Goal: Information Seeking & Learning: Learn about a topic

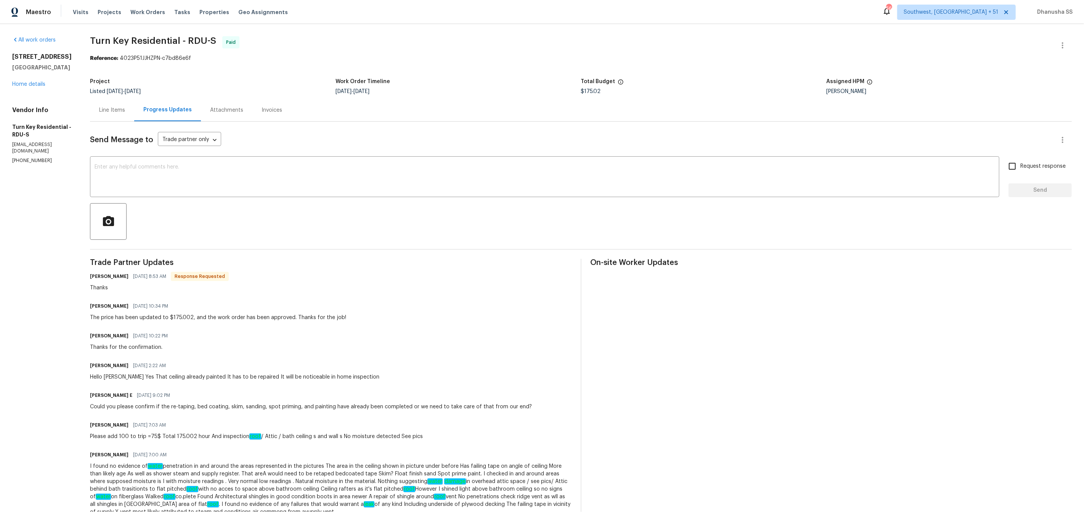
scroll to position [122, 0]
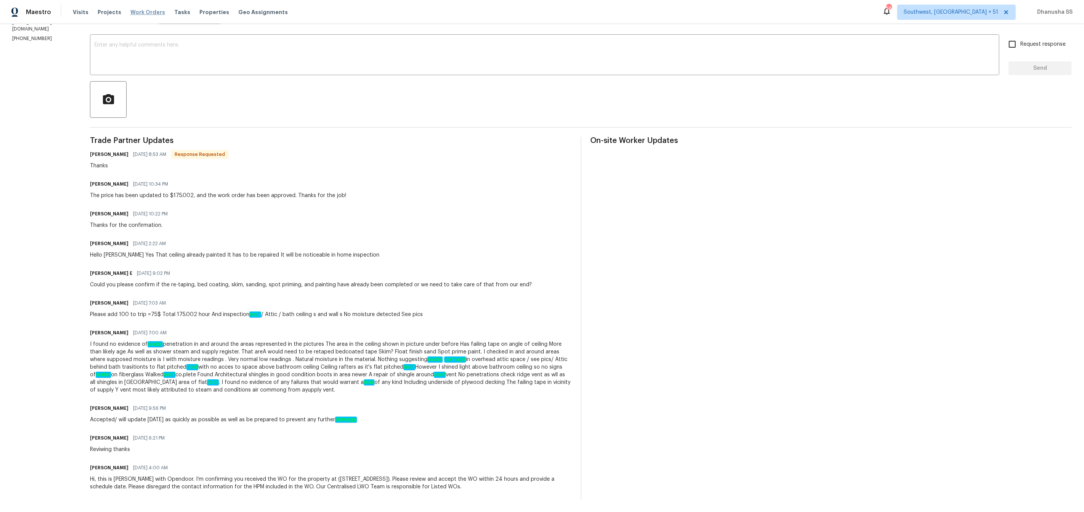
click at [152, 12] on span "Work Orders" at bounding box center [147, 12] width 35 height 8
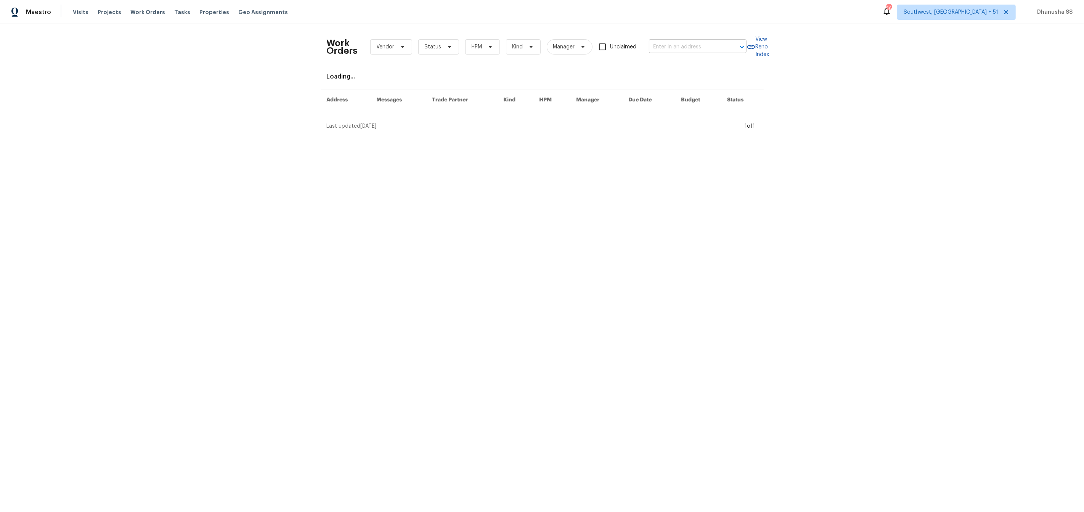
click at [692, 52] on body "Maestro Visits Projects Work Orders Tasks Properties Geo Assignments 566 Southw…" at bounding box center [542, 68] width 1084 height 136
paste input "[STREET_ADDRESS]"
type input "[STREET_ADDRESS]"
click at [698, 70] on li "[STREET_ADDRESS]" at bounding box center [699, 63] width 98 height 13
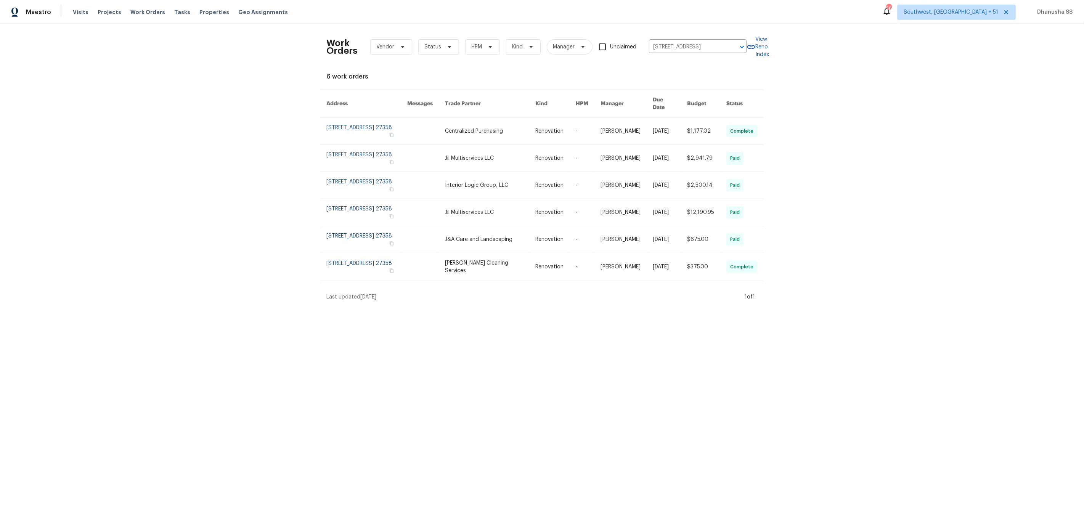
click at [523, 120] on link at bounding box center [490, 131] width 91 height 27
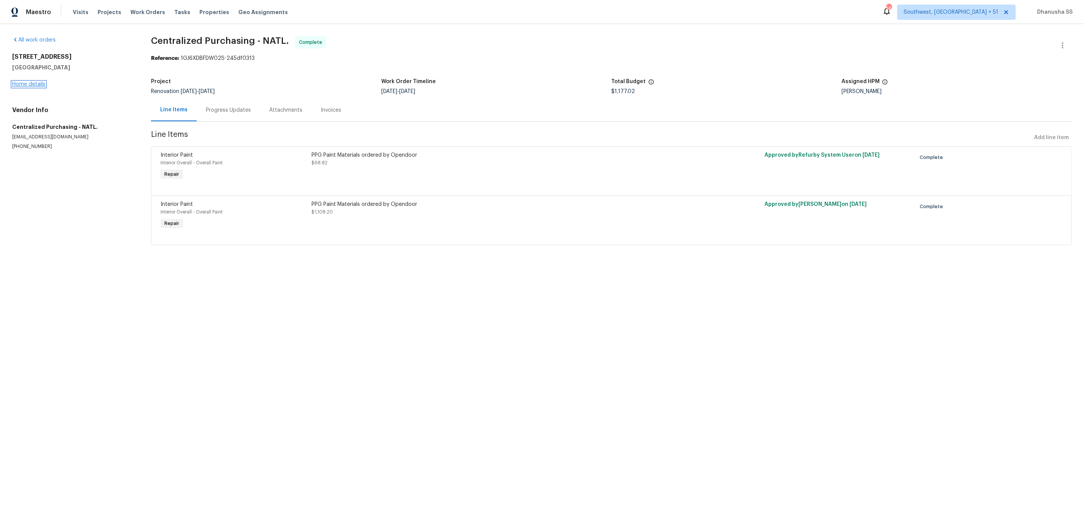
click at [21, 85] on link "Home details" at bounding box center [28, 84] width 33 height 5
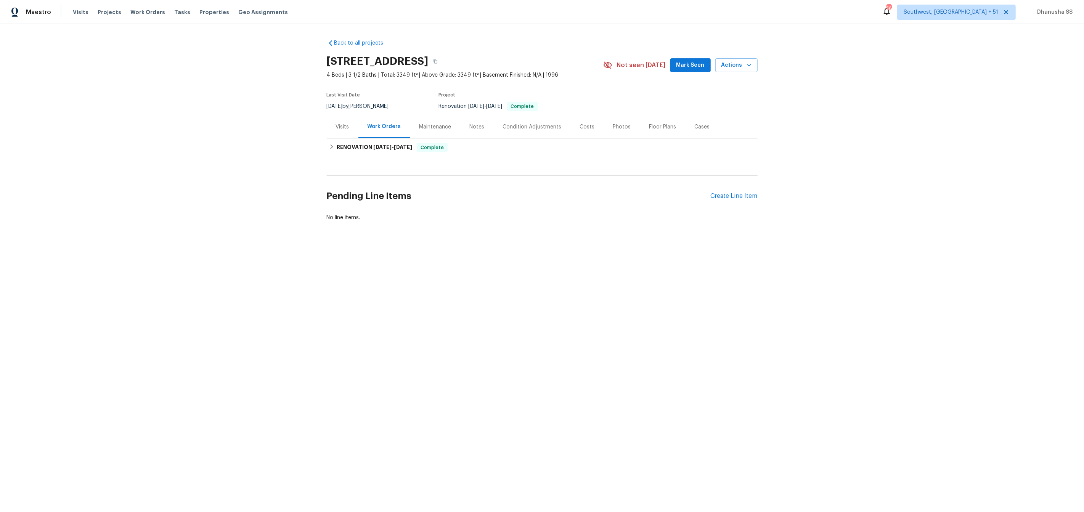
click at [336, 128] on div "Visits" at bounding box center [342, 127] width 13 height 8
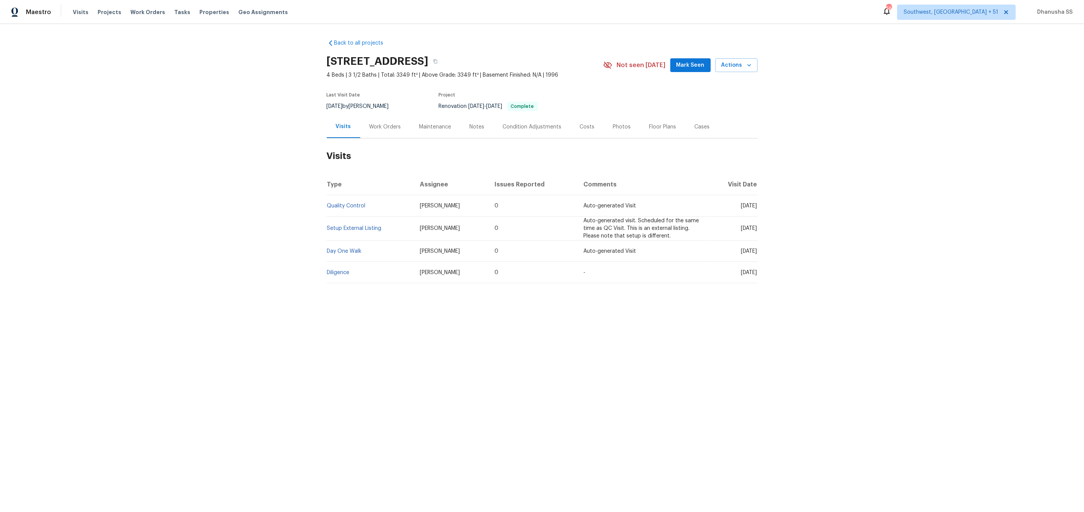
click at [353, 234] on td "Setup External Listing" at bounding box center [370, 229] width 87 height 24
click at [353, 229] on link "Setup External Listing" at bounding box center [354, 228] width 55 height 5
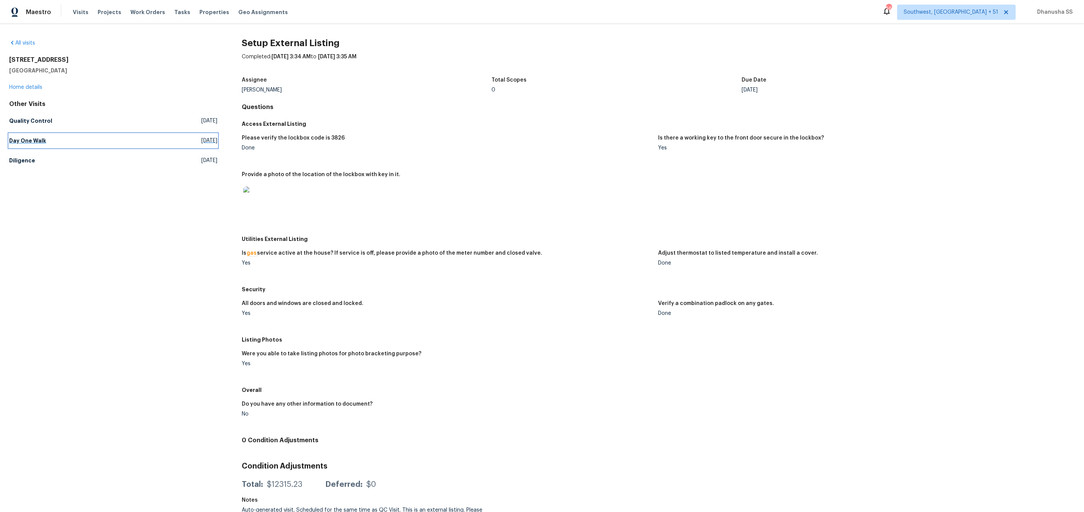
click at [18, 136] on link "Day One Walk Sat, Sep 13 2025" at bounding box center [113, 141] width 208 height 14
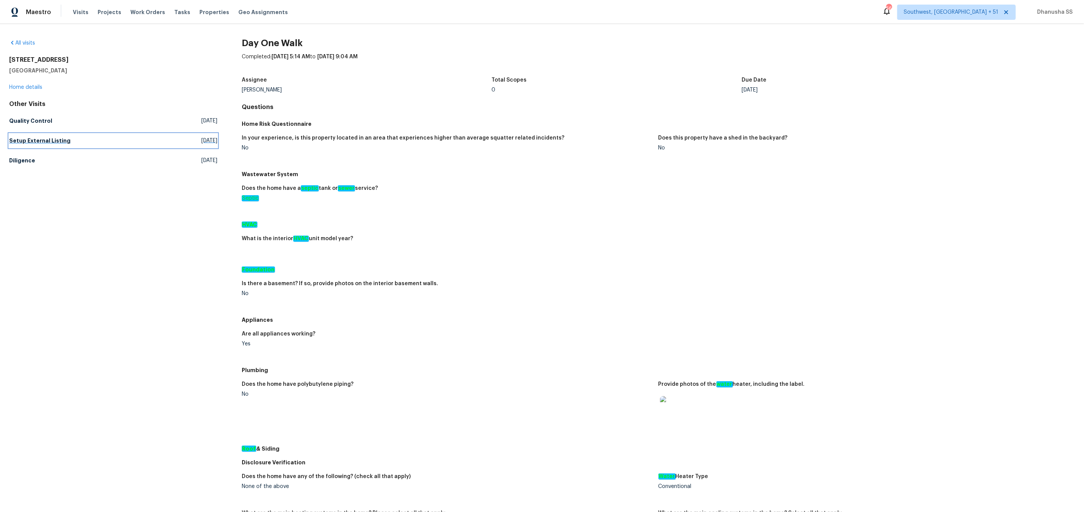
click at [36, 137] on h5 "Setup External Listing" at bounding box center [39, 141] width 61 height 8
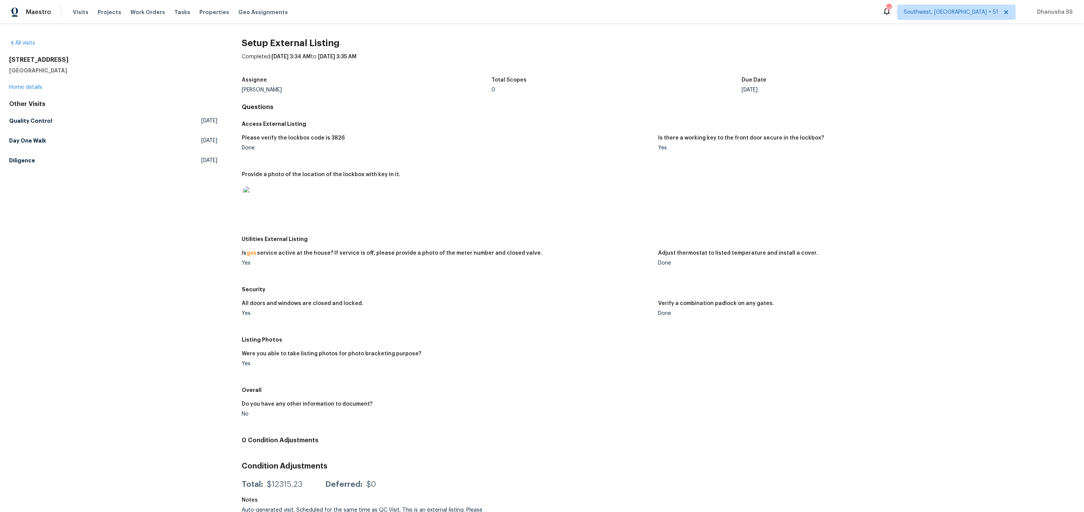
scroll to position [0, 0]
click at [45, 119] on h5 "Quality Control" at bounding box center [30, 121] width 43 height 8
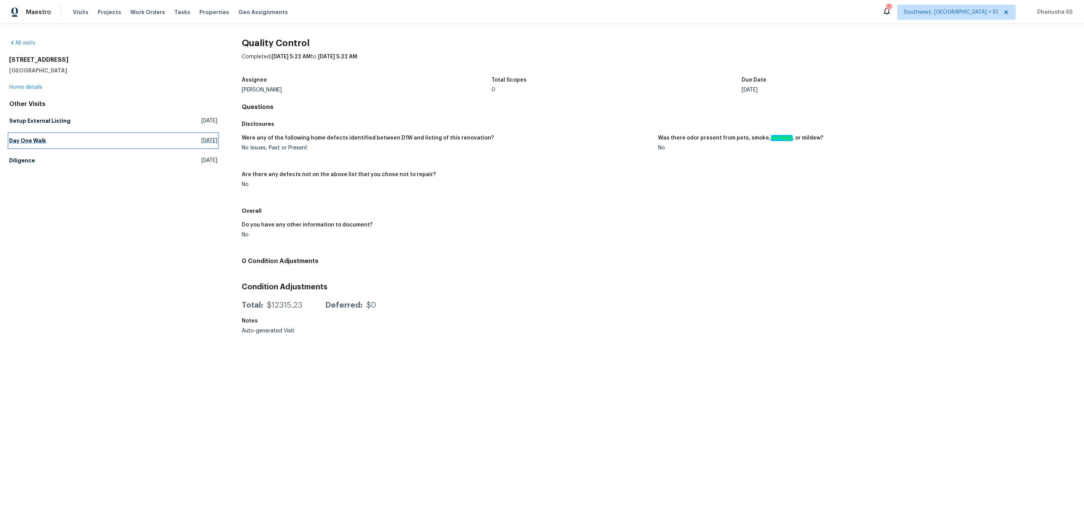
click at [38, 140] on h5 "Day One Walk" at bounding box center [27, 141] width 37 height 8
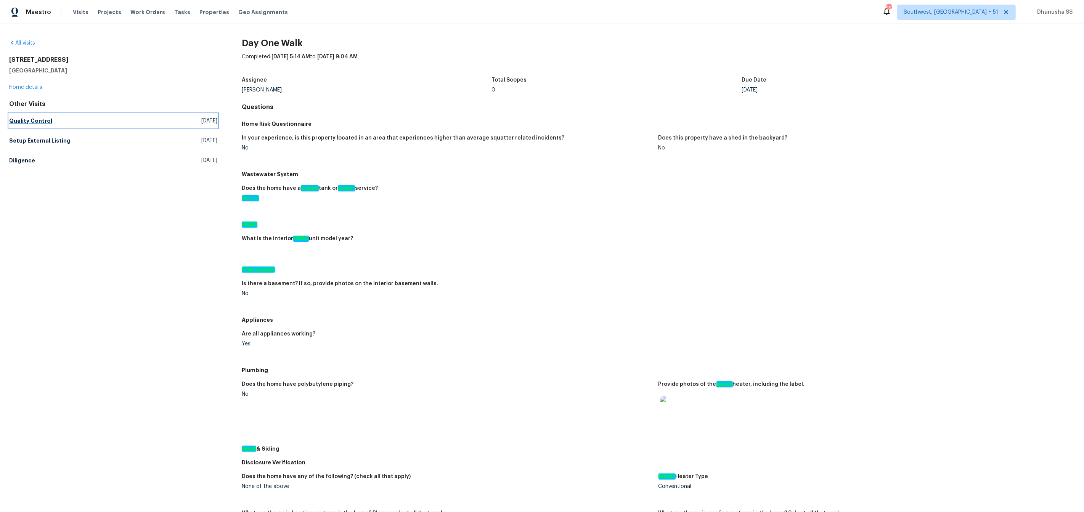
click at [42, 121] on h5 "Quality Control" at bounding box center [30, 121] width 43 height 8
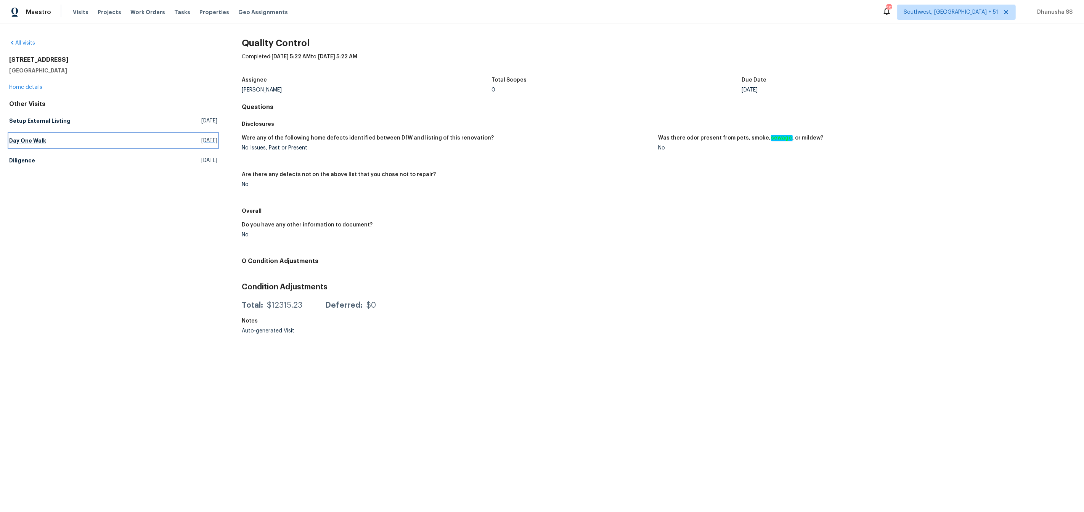
click at [33, 142] on h5 "Day One Walk" at bounding box center [27, 141] width 37 height 8
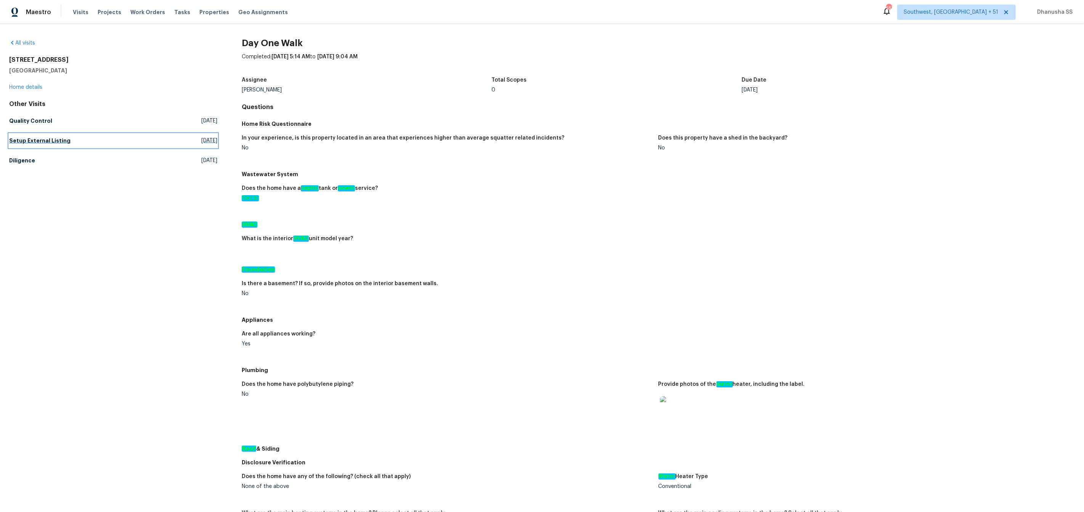
click at [28, 141] on h5 "Setup External Listing" at bounding box center [39, 141] width 61 height 8
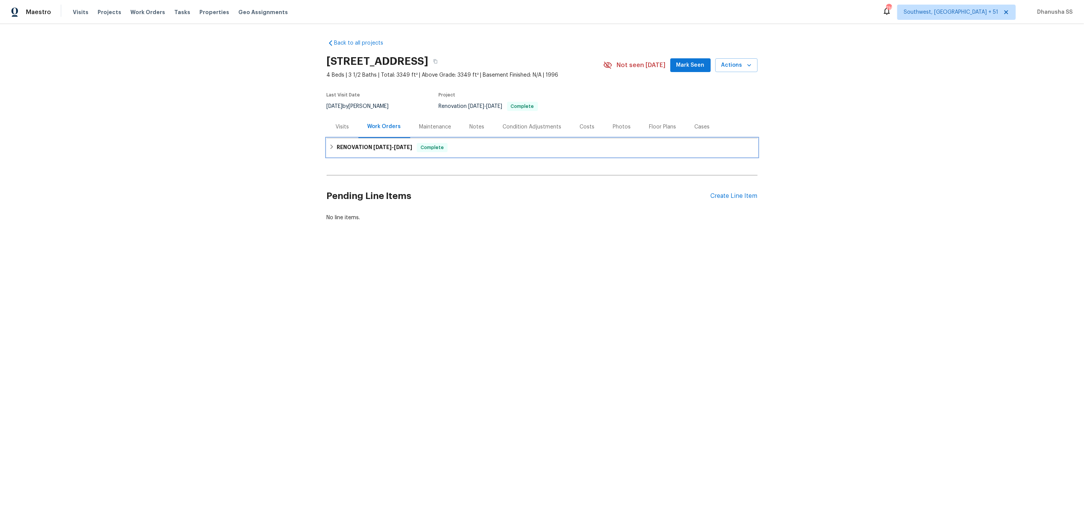
click at [465, 152] on div "RENOVATION [DATE] - [DATE] Complete" at bounding box center [542, 147] width 431 height 18
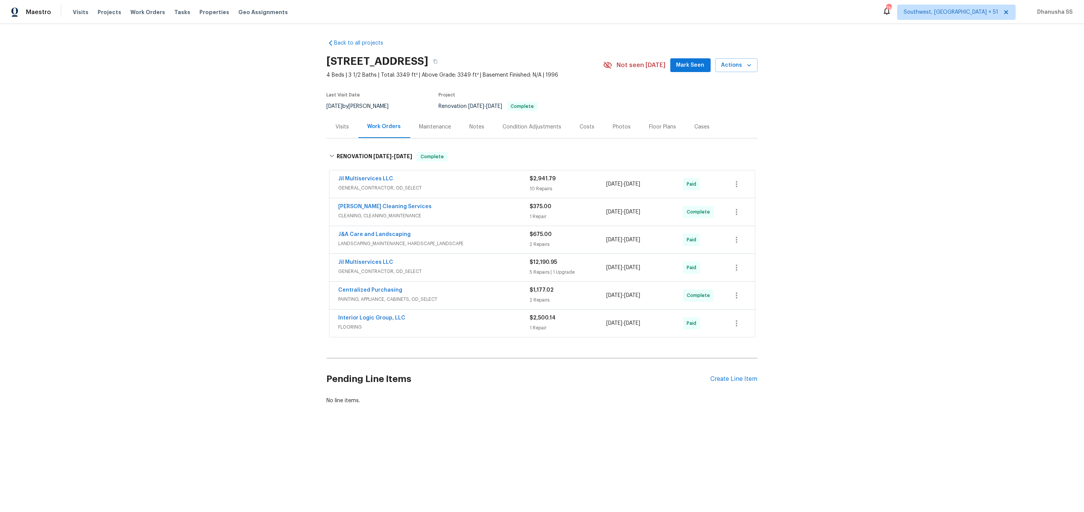
click at [503, 317] on div "Interior Logic Group, LLC" at bounding box center [434, 318] width 191 height 9
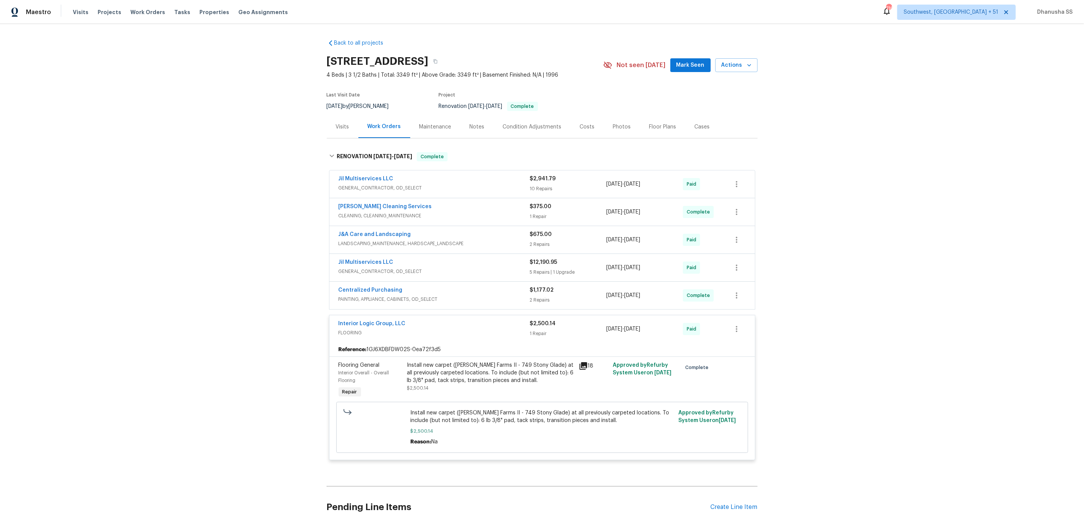
click at [502, 295] on div "Centralized Purchasing" at bounding box center [434, 290] width 191 height 9
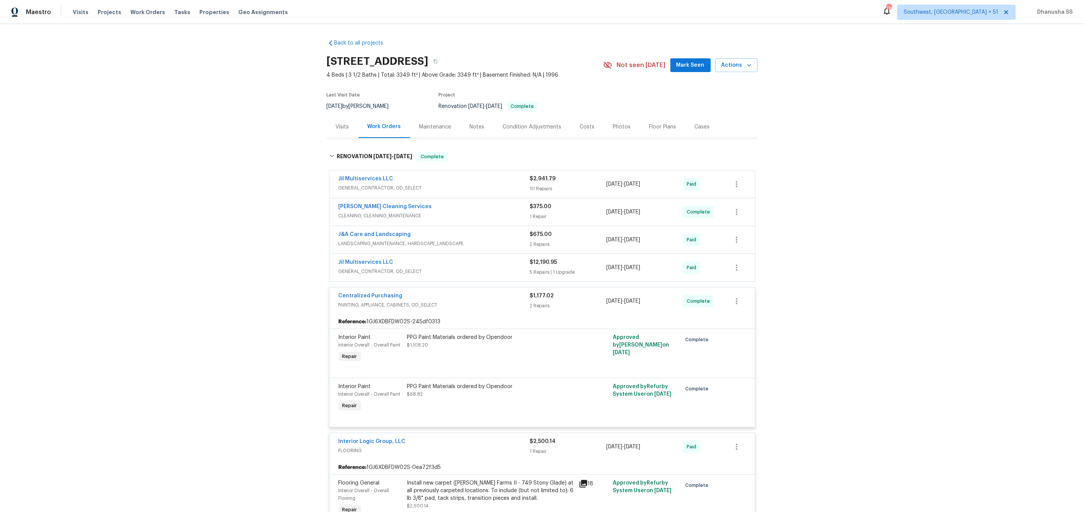
click at [497, 267] on div "Jil Multiservices LLC" at bounding box center [434, 262] width 191 height 9
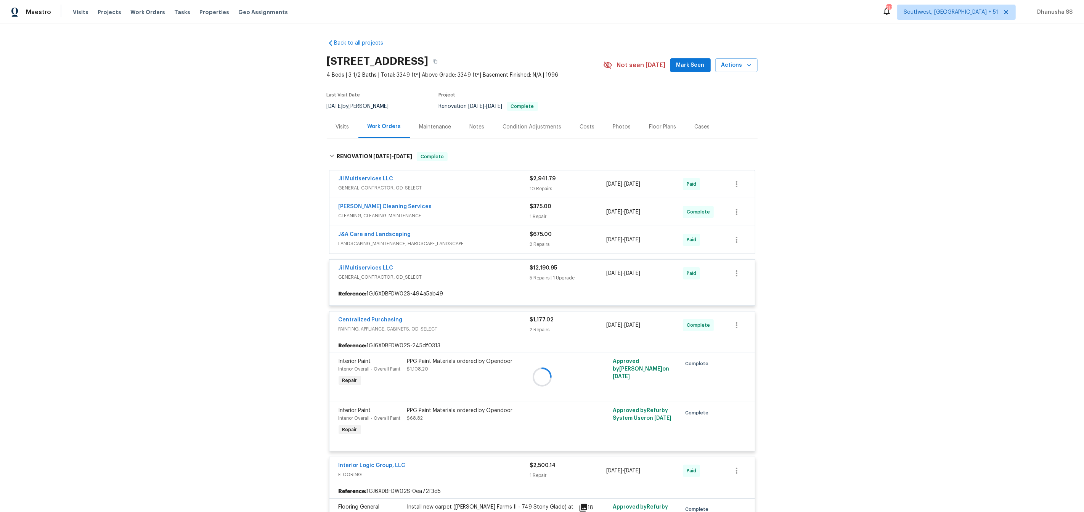
click at [497, 236] on div at bounding box center [542, 376] width 431 height 465
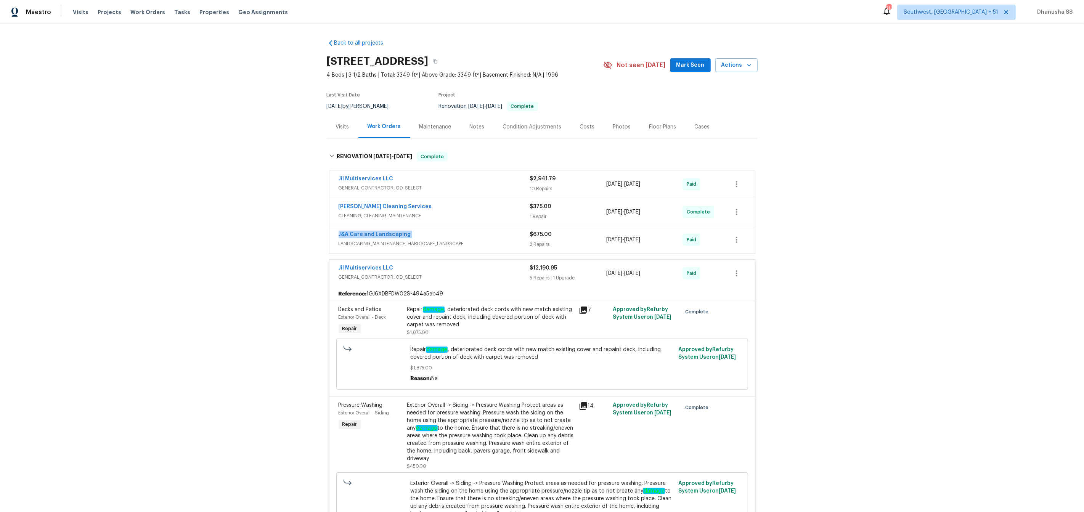
click at [497, 236] on div "J&A Care and Landscaping" at bounding box center [434, 235] width 191 height 9
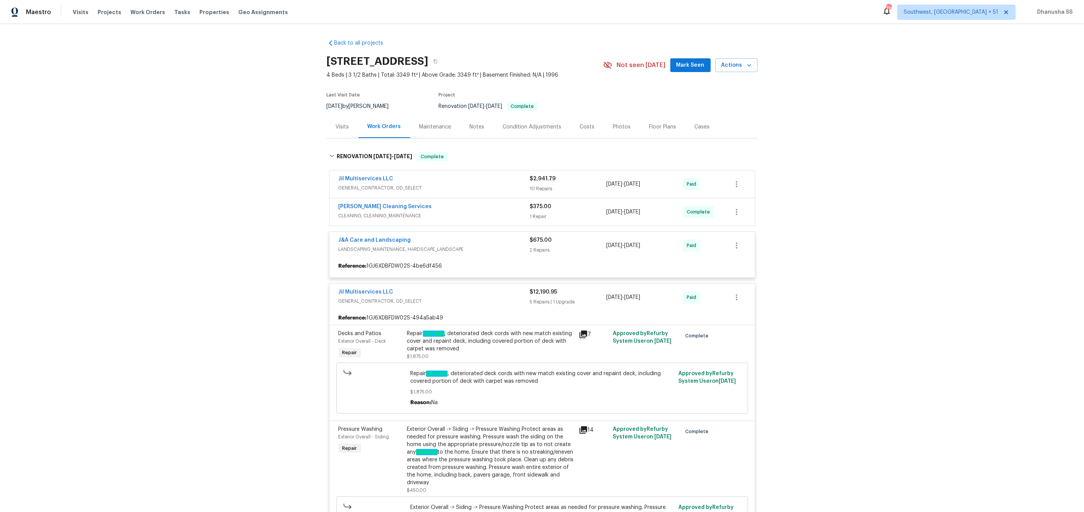
click at [496, 211] on div "[PERSON_NAME] Cleaning Services" at bounding box center [434, 207] width 191 height 9
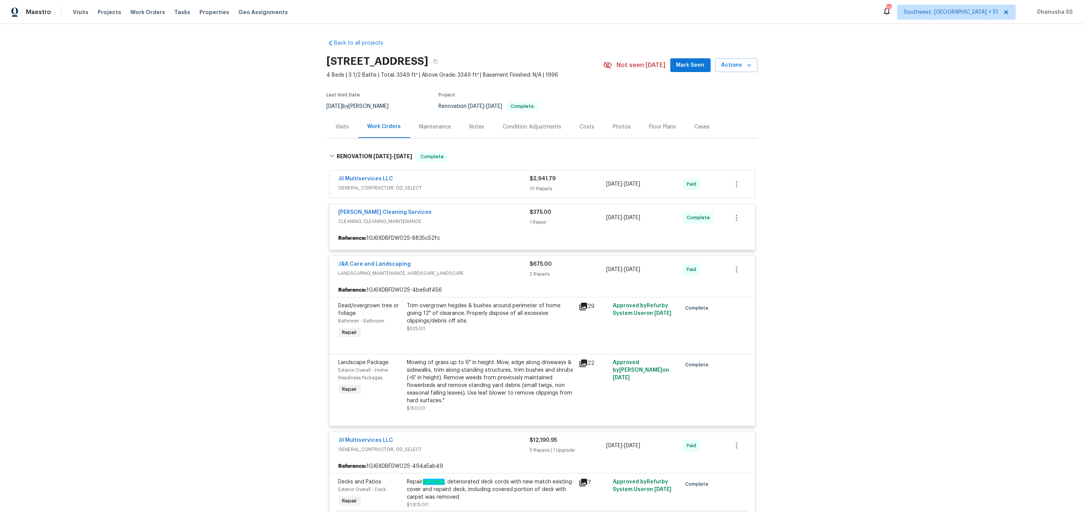
click at [484, 180] on div "Jil Multiservices LLC" at bounding box center [434, 179] width 191 height 9
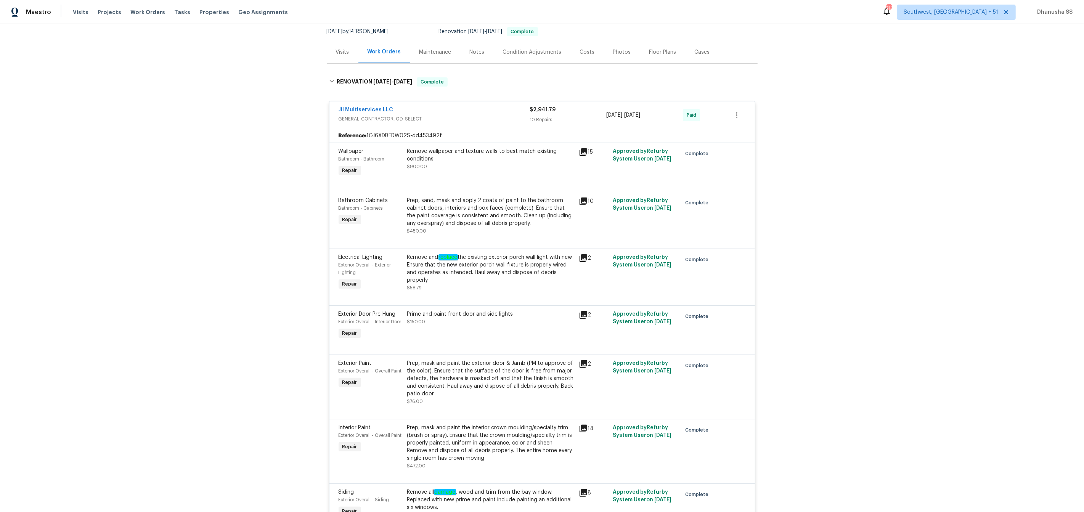
scroll to position [88, 0]
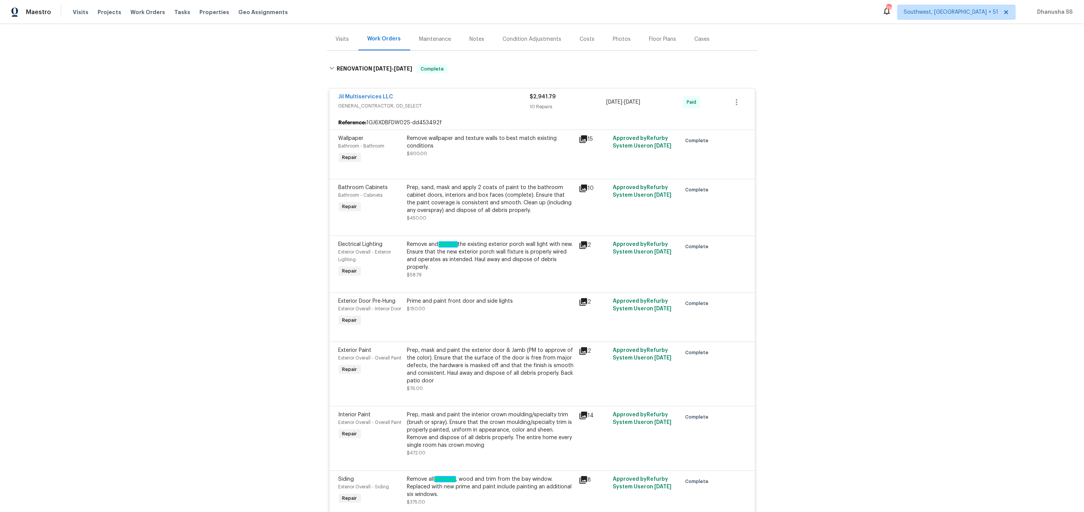
click at [493, 385] on div "Prep, mask and paint the exterior door & Jamb (PM to approve of the color). Ens…" at bounding box center [490, 366] width 167 height 38
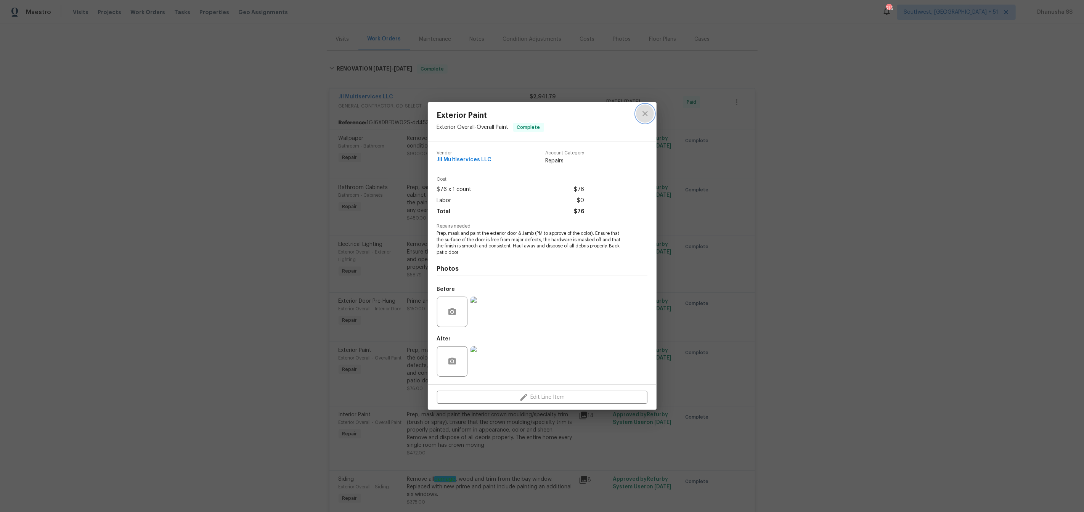
click at [650, 117] on button "close" at bounding box center [645, 113] width 18 height 18
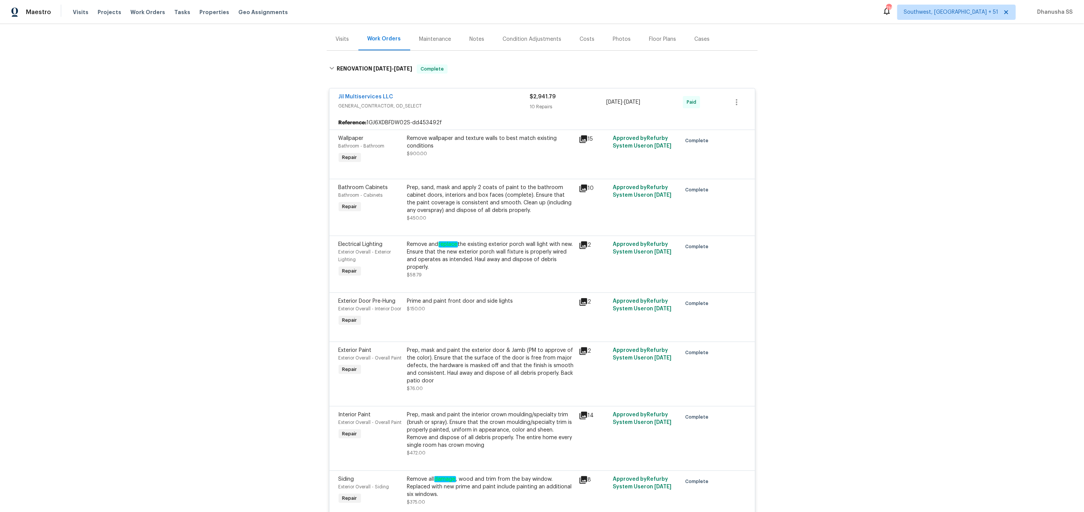
scroll to position [228, 0]
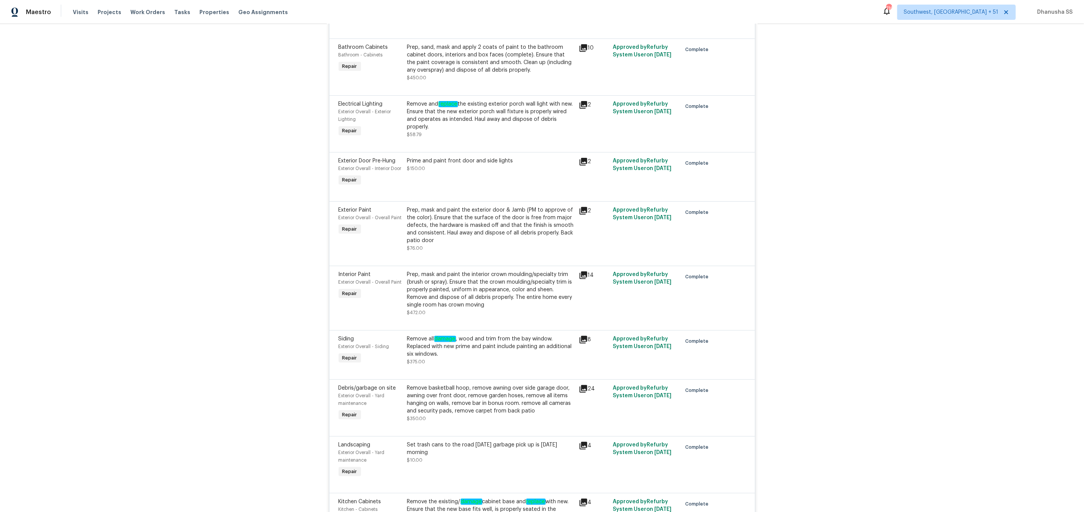
click at [463, 358] on div "Remove all damage , wood and trim from the bay window. Replaced with new prime …" at bounding box center [490, 346] width 167 height 23
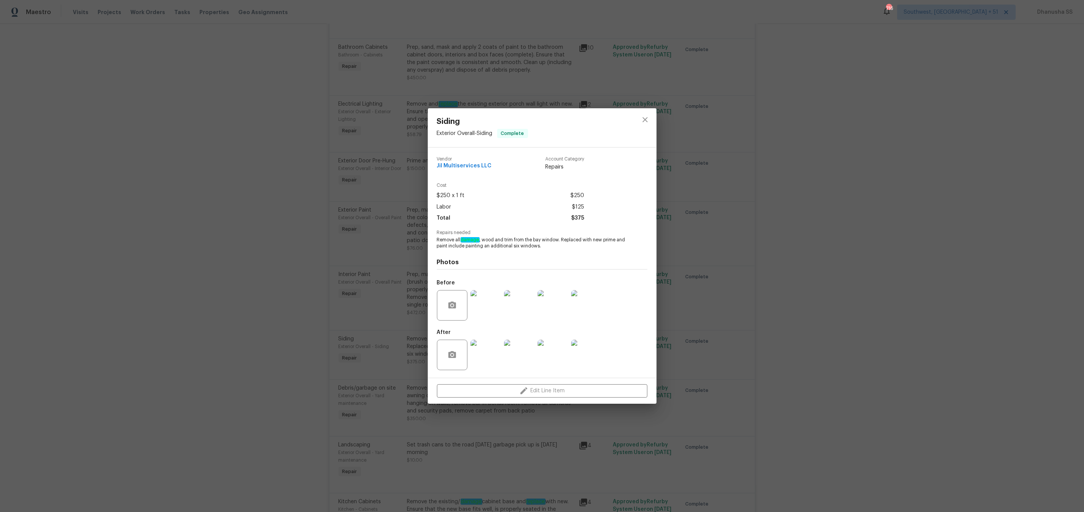
click at [488, 306] on img at bounding box center [485, 305] width 30 height 30
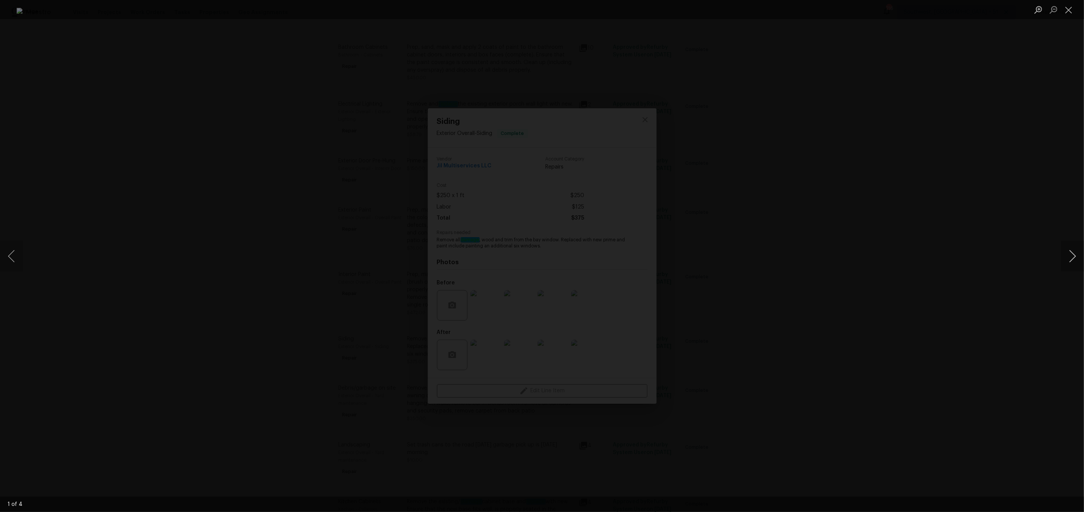
click at [1073, 261] on button "Next image" at bounding box center [1072, 256] width 23 height 30
click at [940, 199] on div "Lightbox" at bounding box center [542, 256] width 1084 height 512
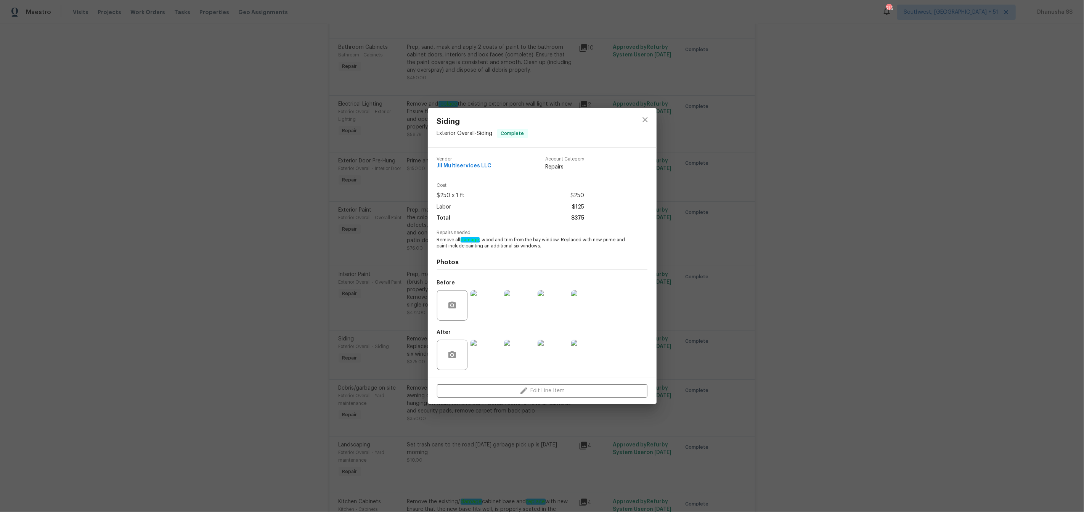
click at [589, 308] on img at bounding box center [586, 305] width 30 height 30
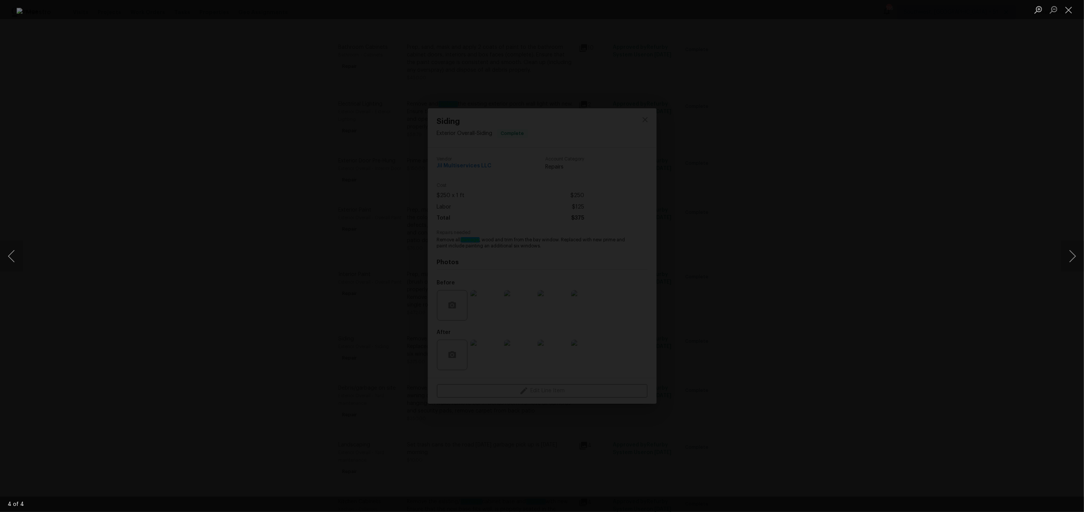
click at [817, 134] on div "Lightbox" at bounding box center [542, 256] width 1084 height 512
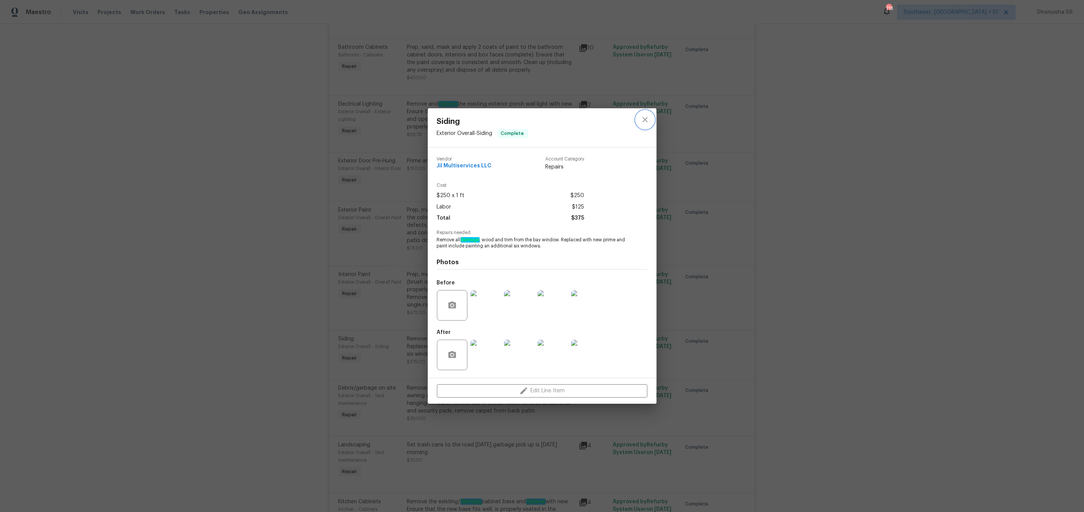
click at [639, 126] on button "close" at bounding box center [645, 120] width 18 height 18
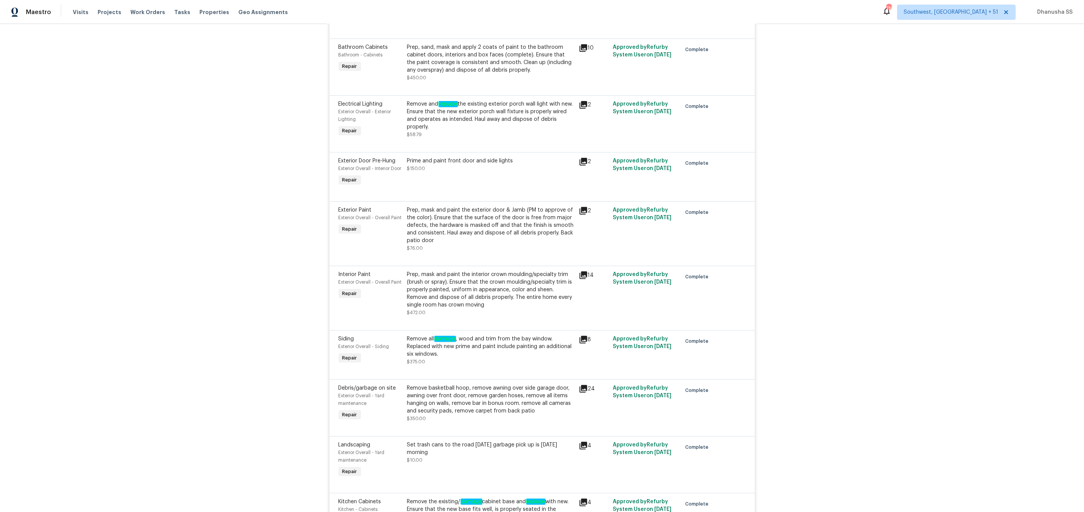
scroll to position [338, 0]
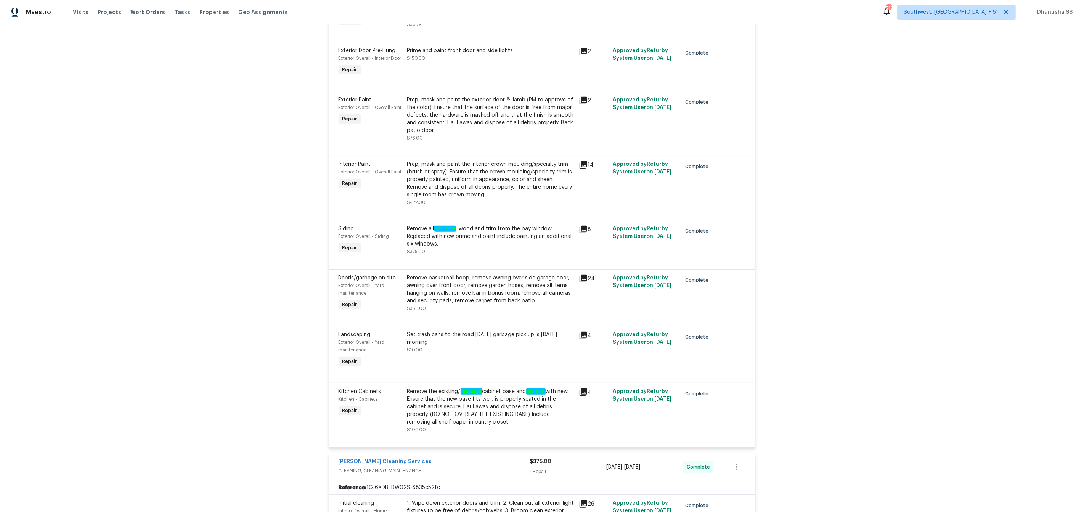
click at [472, 354] on div "Set trash cans to the road [DATE] garbage pick up is [DATE] morning $10.00" at bounding box center [490, 342] width 167 height 23
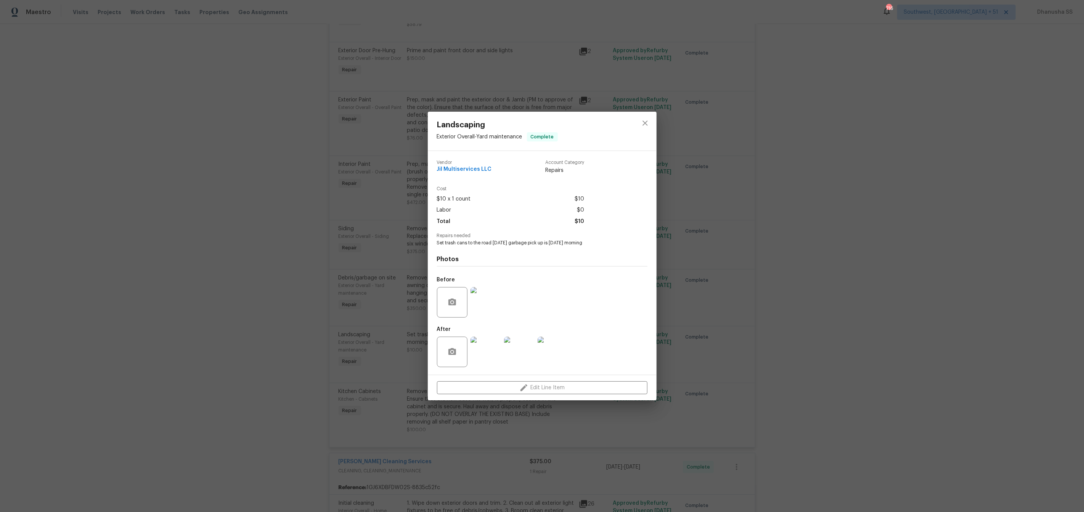
click at [491, 305] on img at bounding box center [485, 302] width 30 height 30
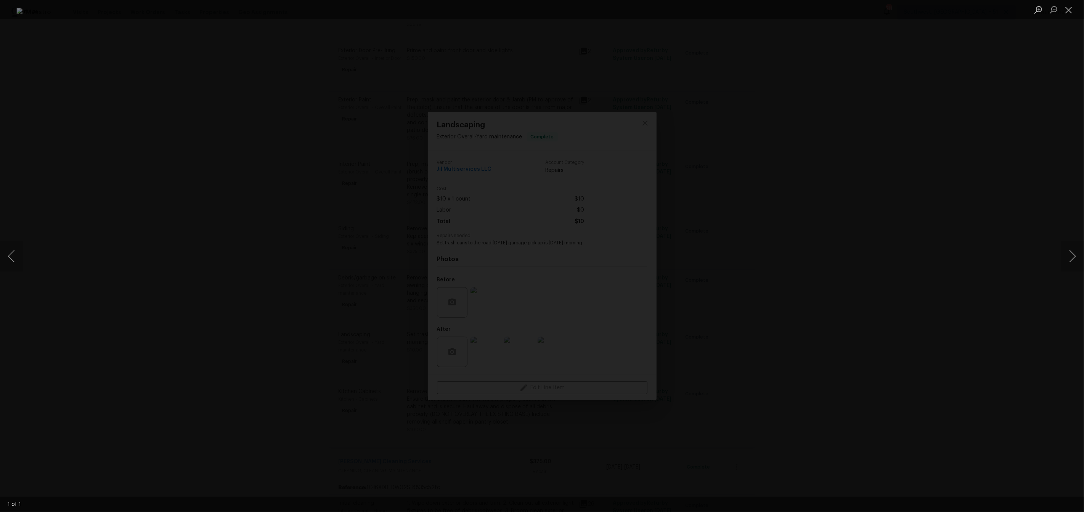
click at [873, 184] on div "Lightbox" at bounding box center [542, 256] width 1084 height 512
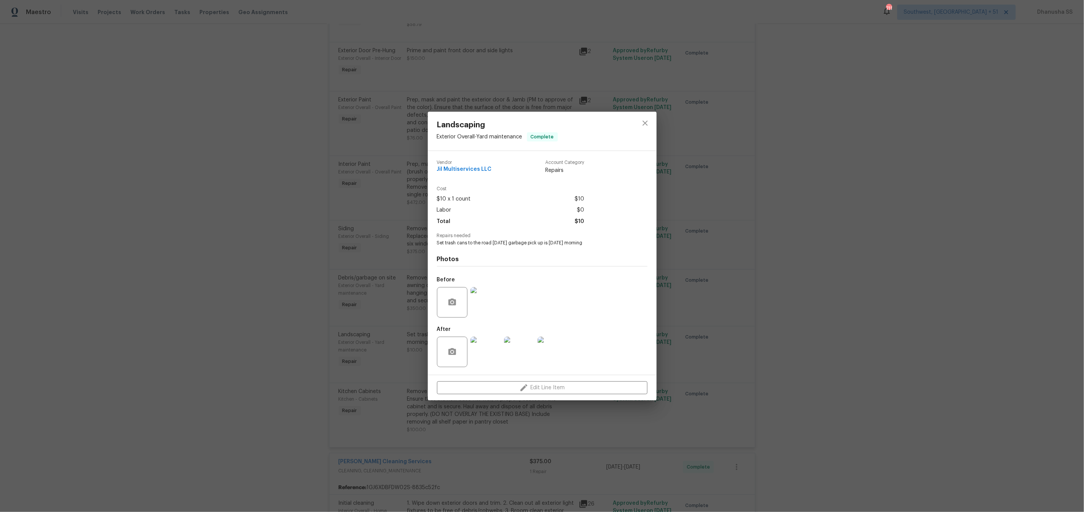
click at [634, 129] on div at bounding box center [645, 131] width 23 height 39
click at [641, 126] on icon "close" at bounding box center [644, 123] width 9 height 9
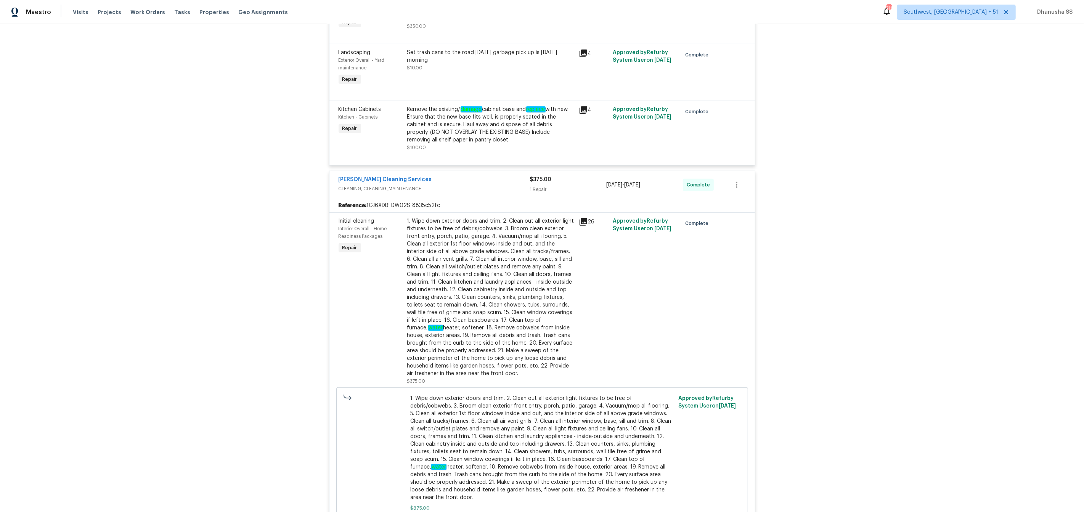
scroll to position [626, 0]
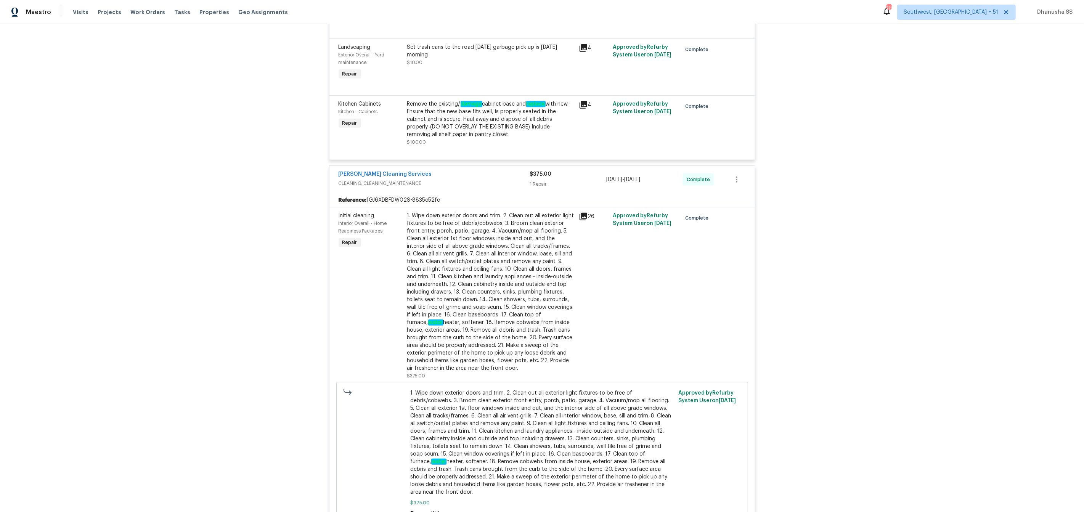
click at [494, 329] on div "1. Wipe down exterior doors and trim. 2. Clean out all exterior light fixtures …" at bounding box center [490, 292] width 167 height 160
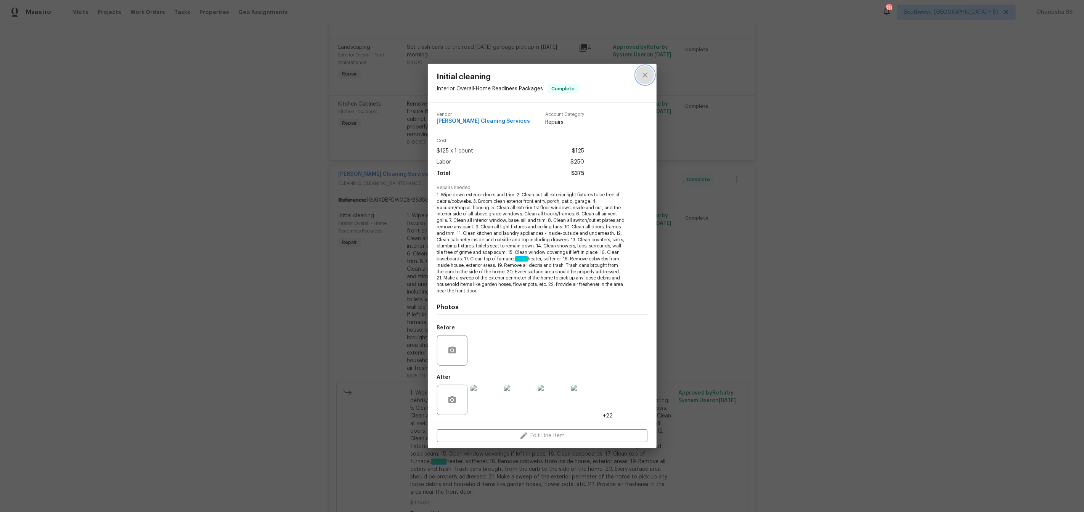
click at [638, 73] on button "close" at bounding box center [645, 75] width 18 height 18
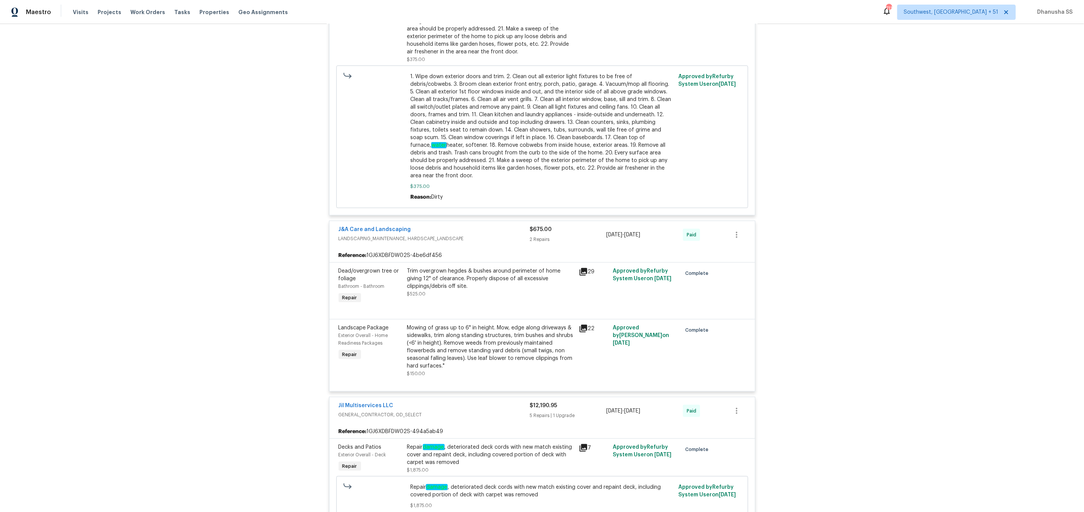
scroll to position [980, 0]
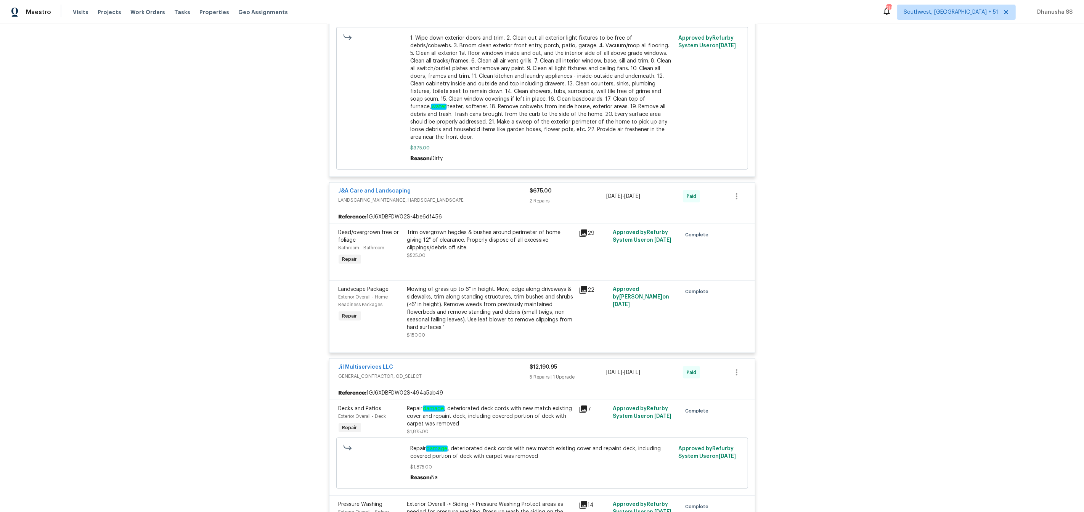
click at [493, 310] on div "Mowing of grass up to 6" in height. Mow, edge along driveways & sidewalks, trim…" at bounding box center [490, 309] width 167 height 46
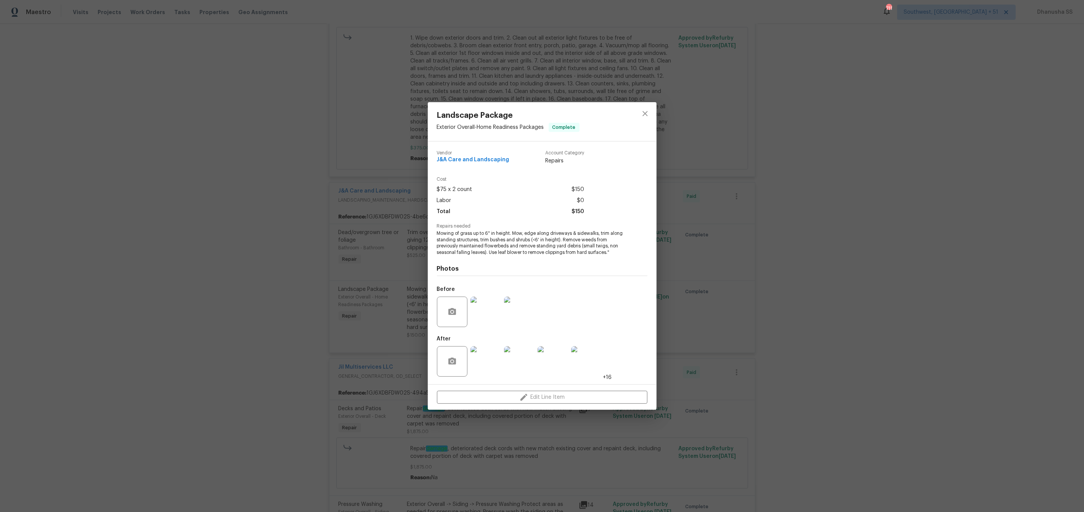
click at [491, 366] on img at bounding box center [485, 361] width 30 height 30
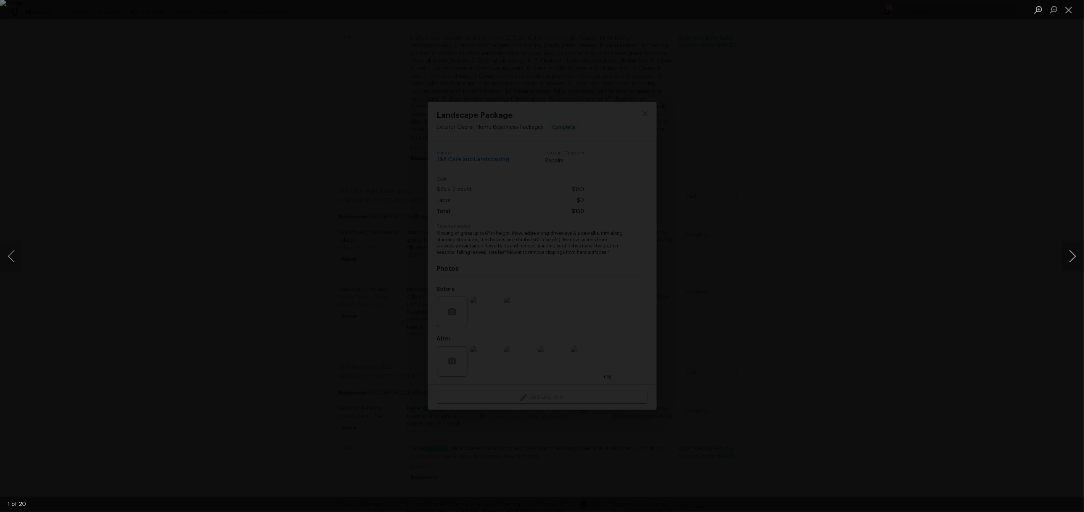
click at [1070, 249] on button "Next image" at bounding box center [1072, 256] width 23 height 30
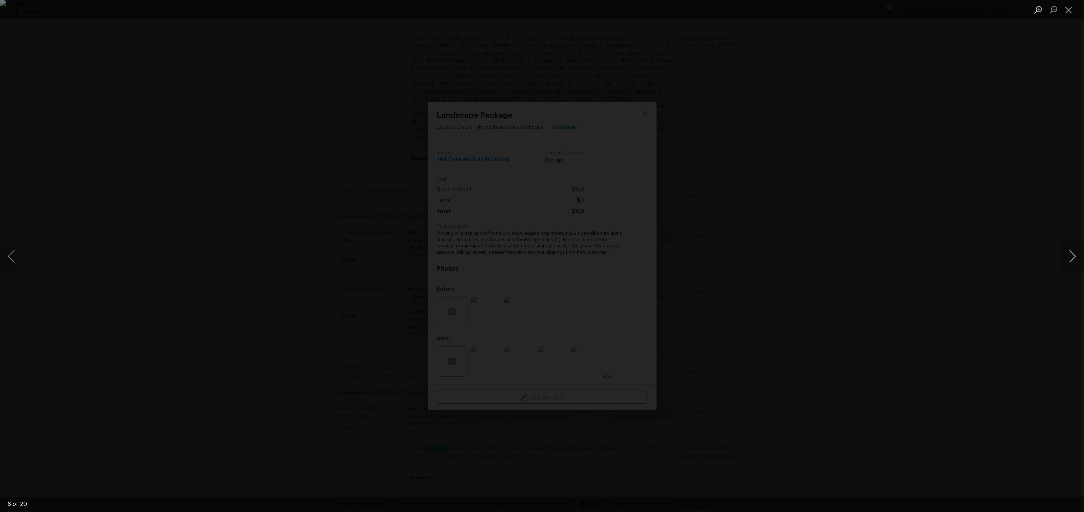
click at [1070, 249] on button "Next image" at bounding box center [1072, 256] width 23 height 30
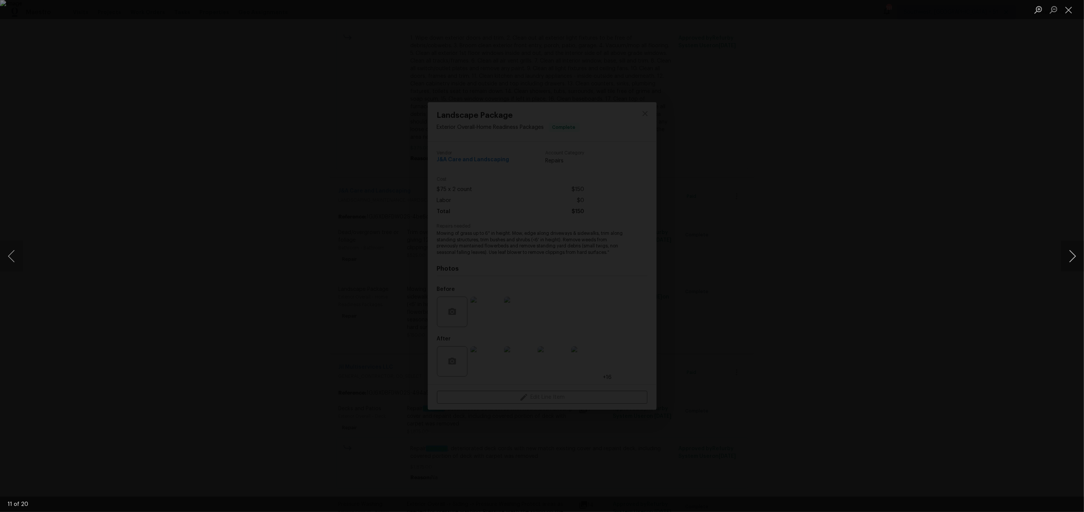
click at [1070, 249] on button "Next image" at bounding box center [1072, 256] width 23 height 30
click at [887, 178] on div "Lightbox" at bounding box center [542, 256] width 1084 height 512
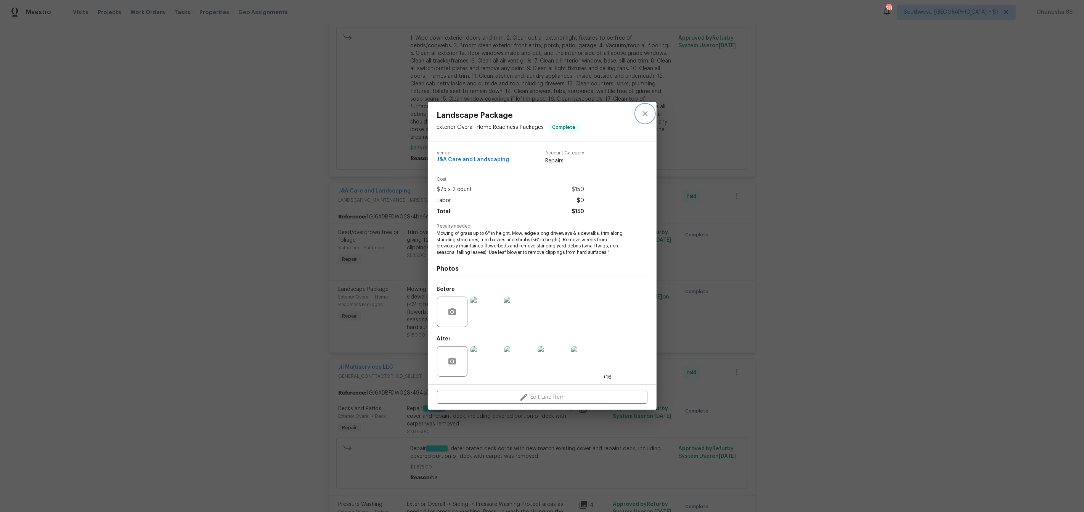
click at [644, 109] on icon "close" at bounding box center [644, 113] width 9 height 9
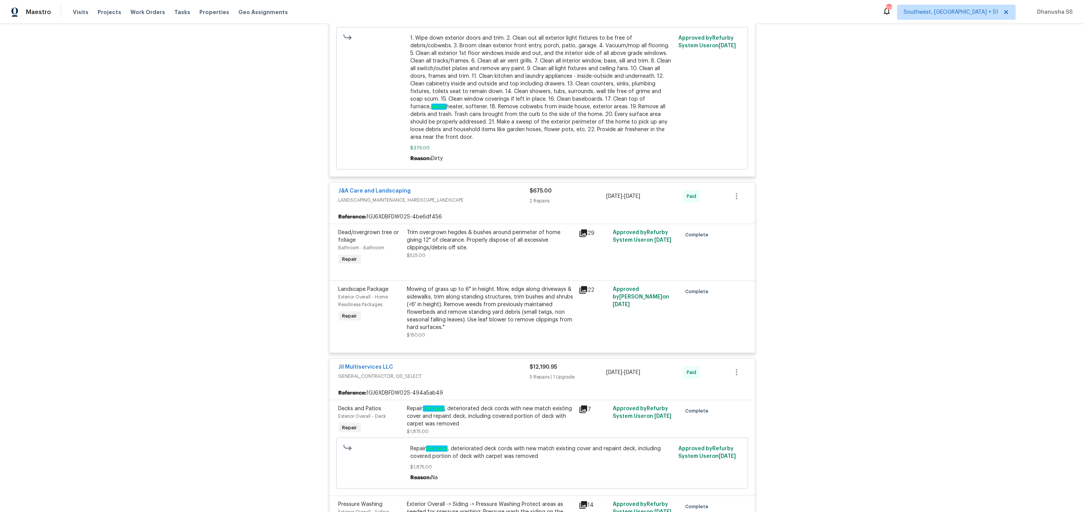
click at [428, 412] on em "damage" at bounding box center [434, 409] width 22 height 6
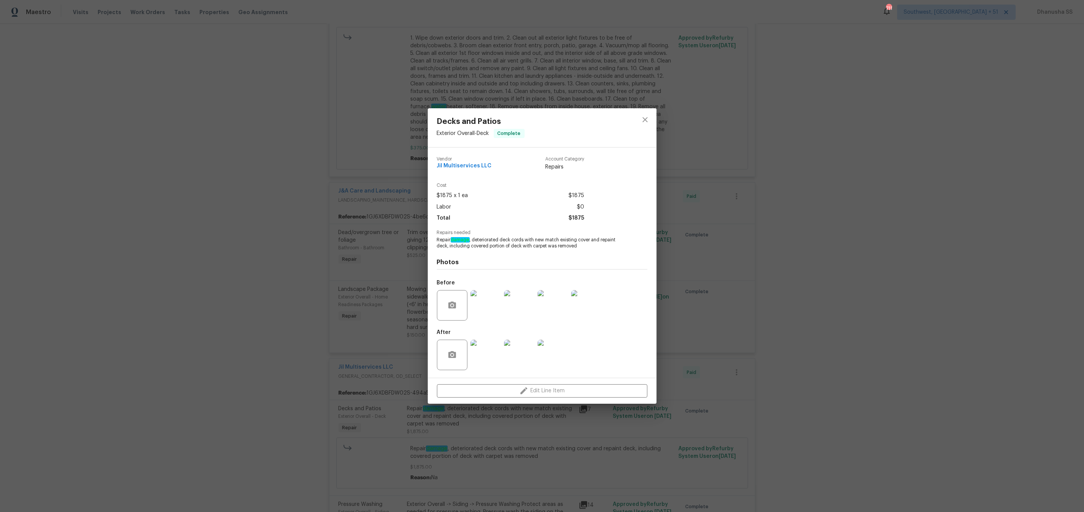
click at [491, 307] on img at bounding box center [485, 305] width 30 height 30
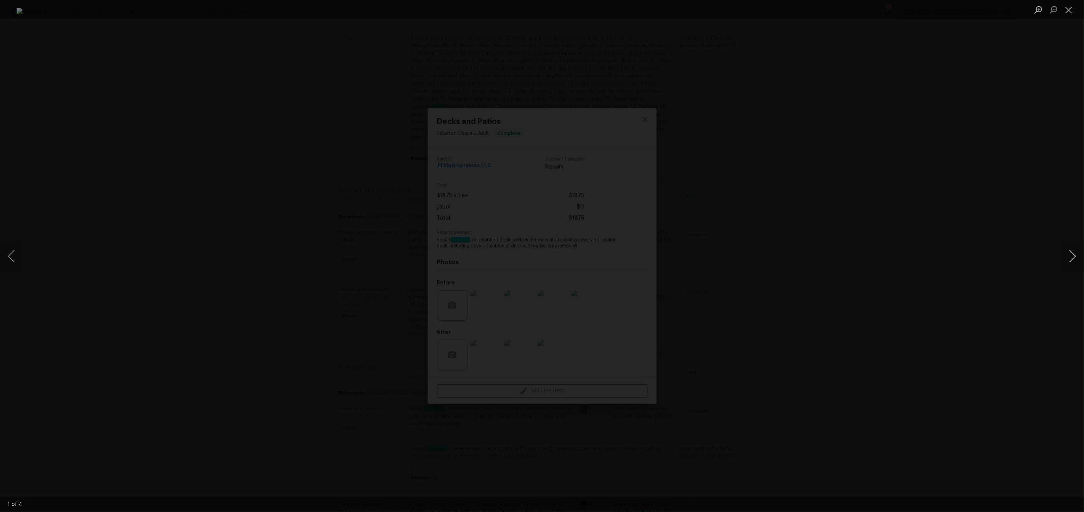
click at [1067, 256] on button "Next image" at bounding box center [1072, 256] width 23 height 30
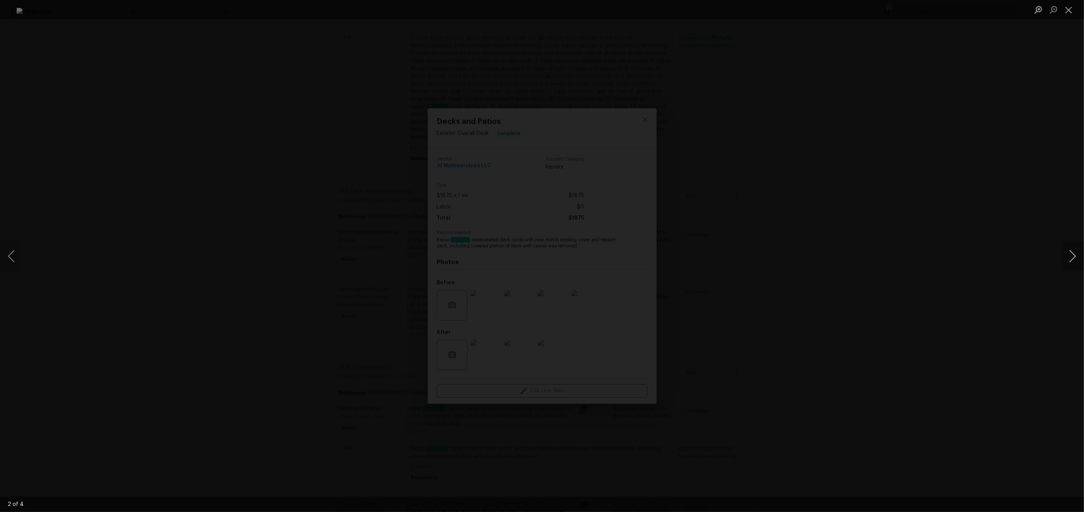
click at [1067, 256] on button "Next image" at bounding box center [1072, 256] width 23 height 30
click at [1064, 16] on button "Close lightbox" at bounding box center [1068, 9] width 15 height 13
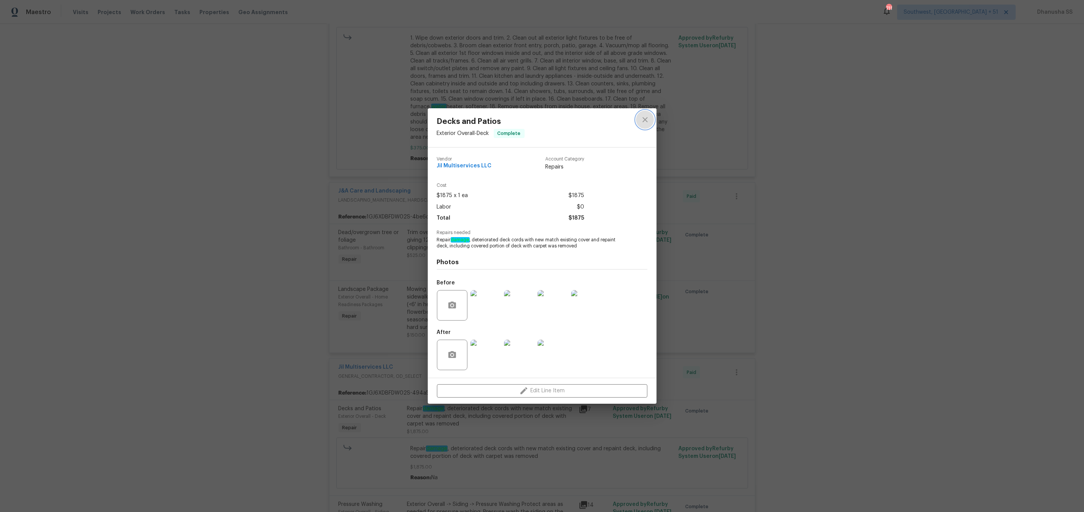
click at [641, 120] on icon "close" at bounding box center [644, 119] width 9 height 9
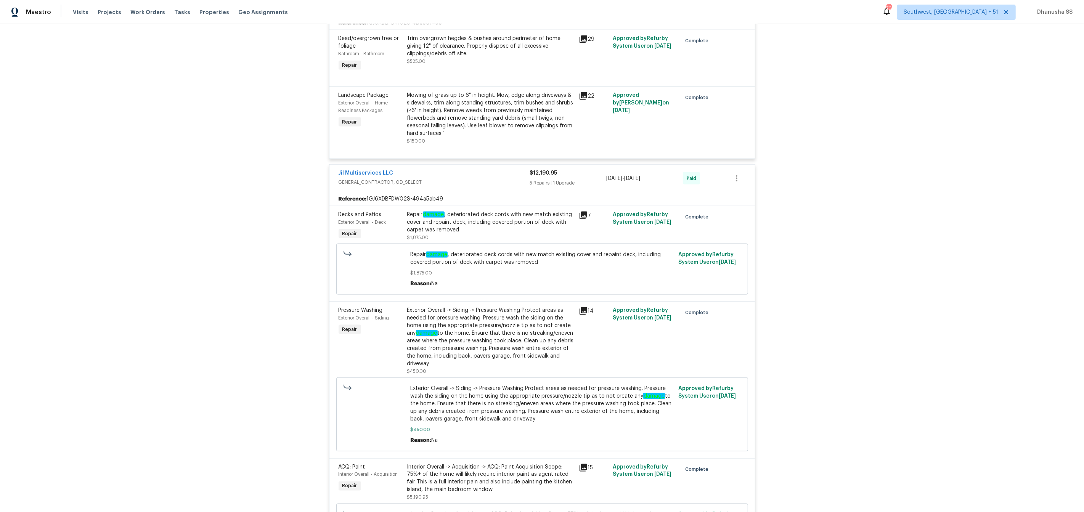
scroll to position [1283, 0]
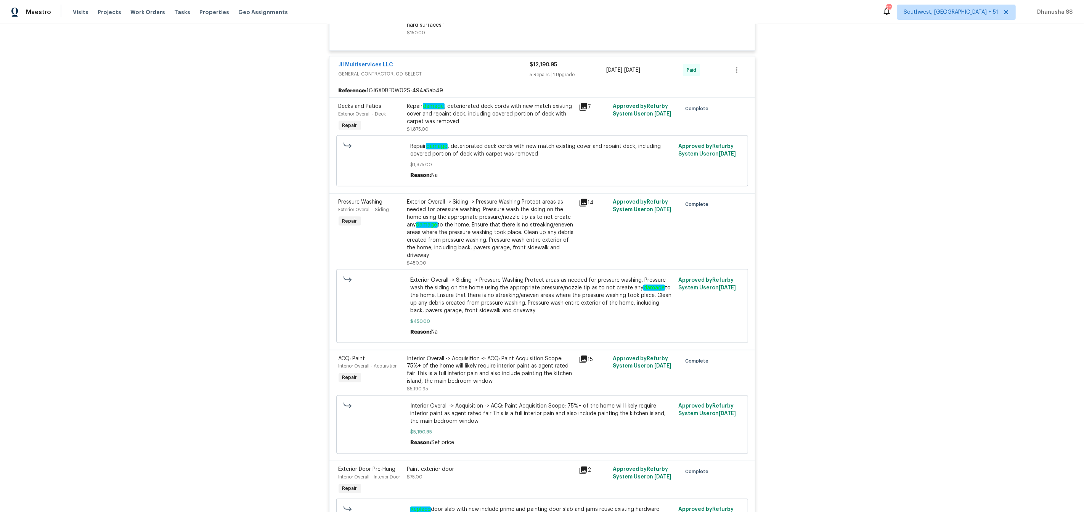
click at [485, 259] on div "Exterior Overall -> Siding -> Pressure Washing Protect areas as needed for pres…" at bounding box center [490, 228] width 167 height 61
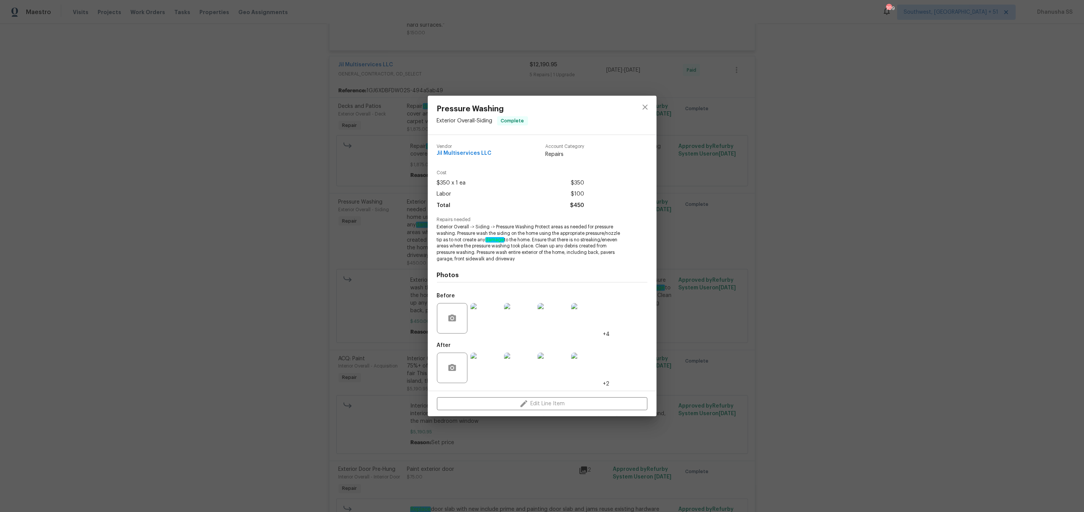
click at [497, 311] on img at bounding box center [485, 318] width 30 height 30
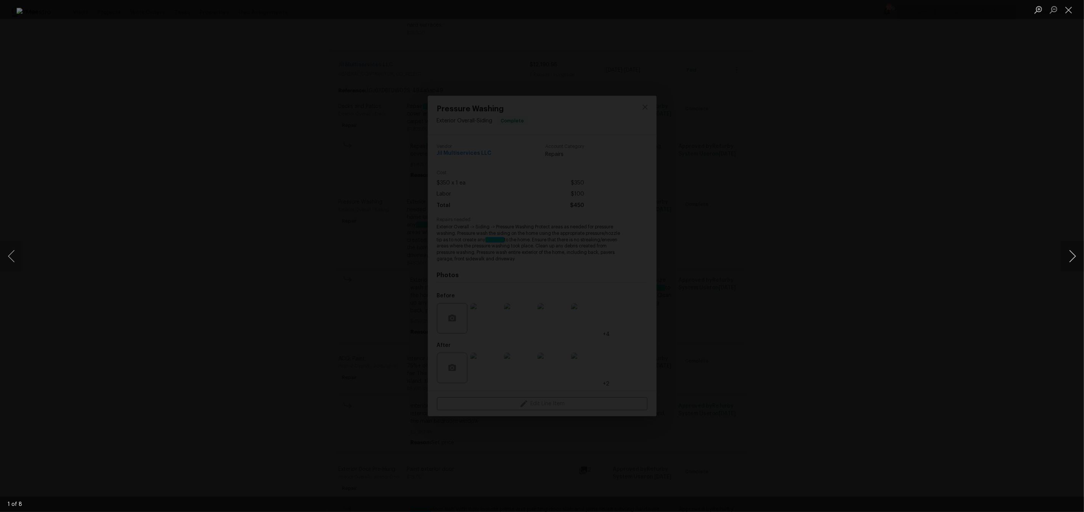
click at [1070, 254] on button "Next image" at bounding box center [1072, 256] width 23 height 30
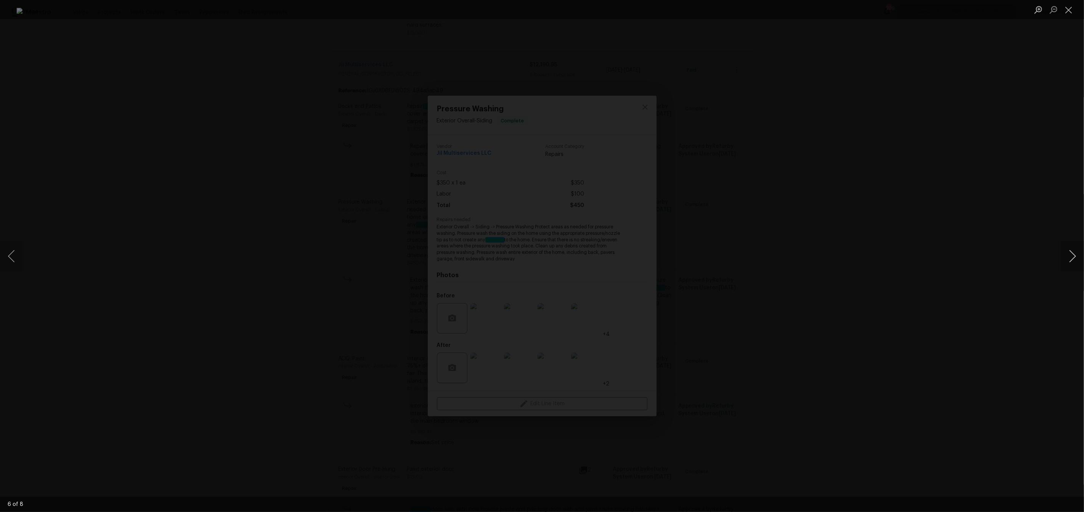
click at [1070, 254] on button "Next image" at bounding box center [1072, 256] width 23 height 30
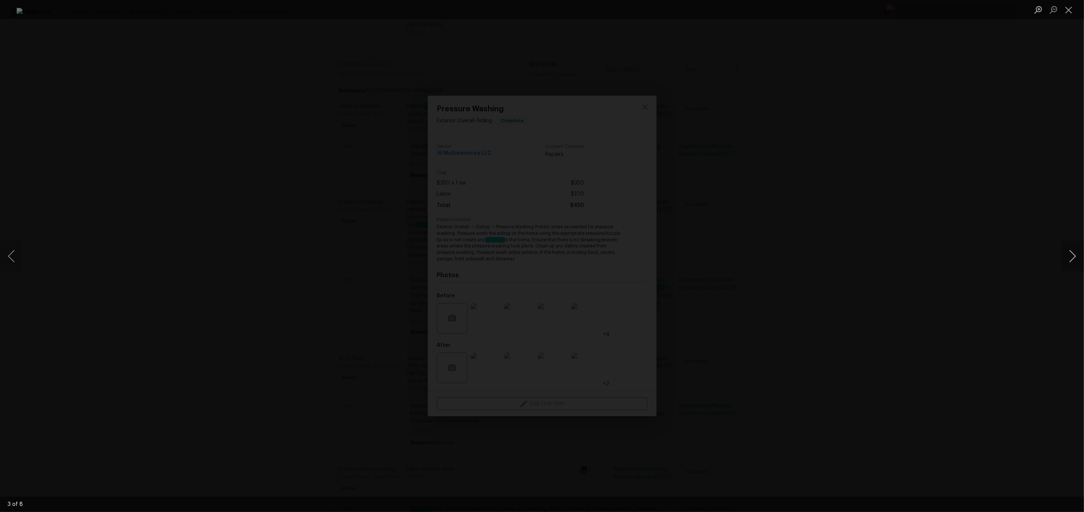
click at [1070, 254] on button "Next image" at bounding box center [1072, 256] width 23 height 30
click at [990, 209] on div "Lightbox" at bounding box center [542, 256] width 1084 height 512
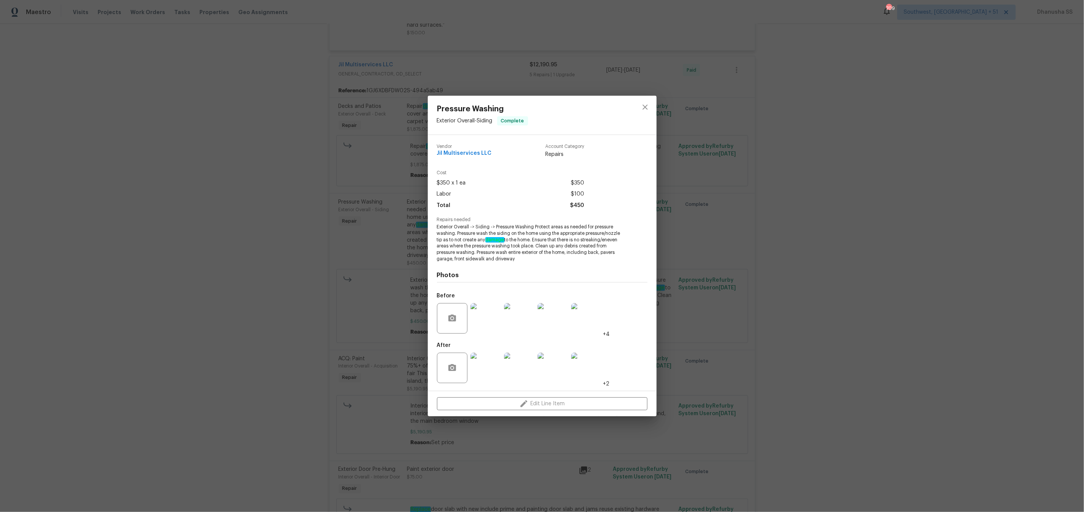
click at [644, 116] on div at bounding box center [645, 115] width 23 height 39
click at [646, 110] on icon "close" at bounding box center [644, 107] width 9 height 9
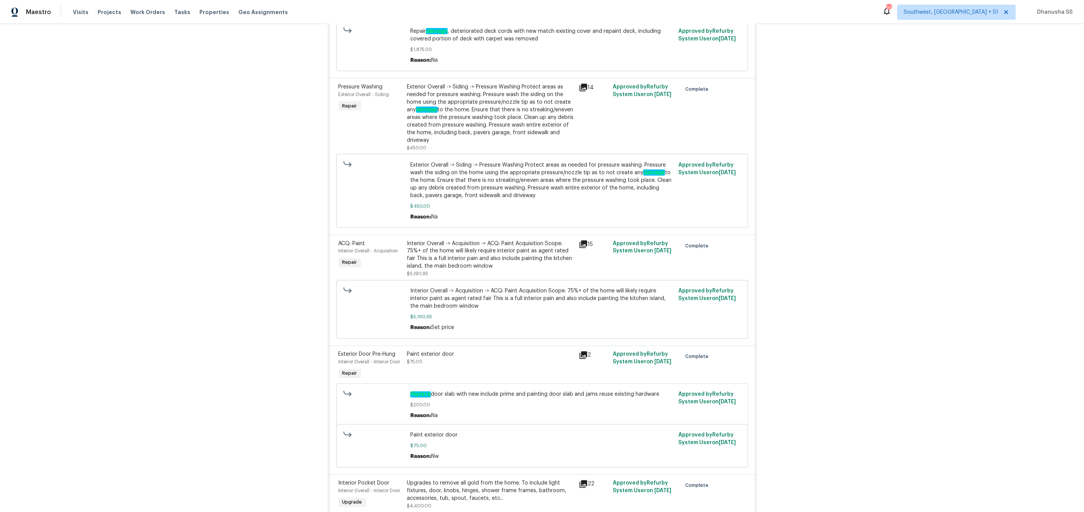
scroll to position [1395, 0]
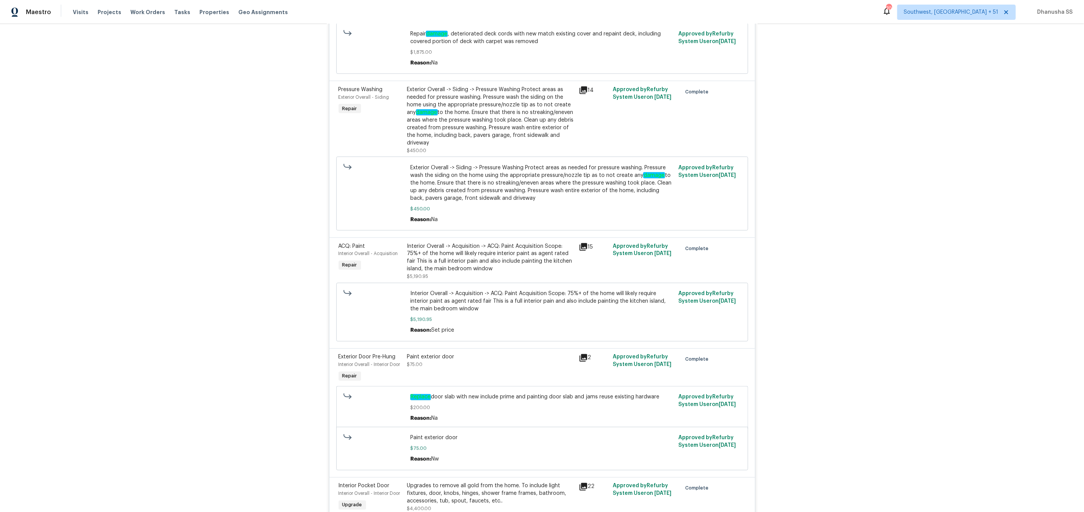
click at [428, 117] on div "Exterior Overall -> Siding -> Pressure Washing Protect areas as needed for pres…" at bounding box center [490, 116] width 167 height 61
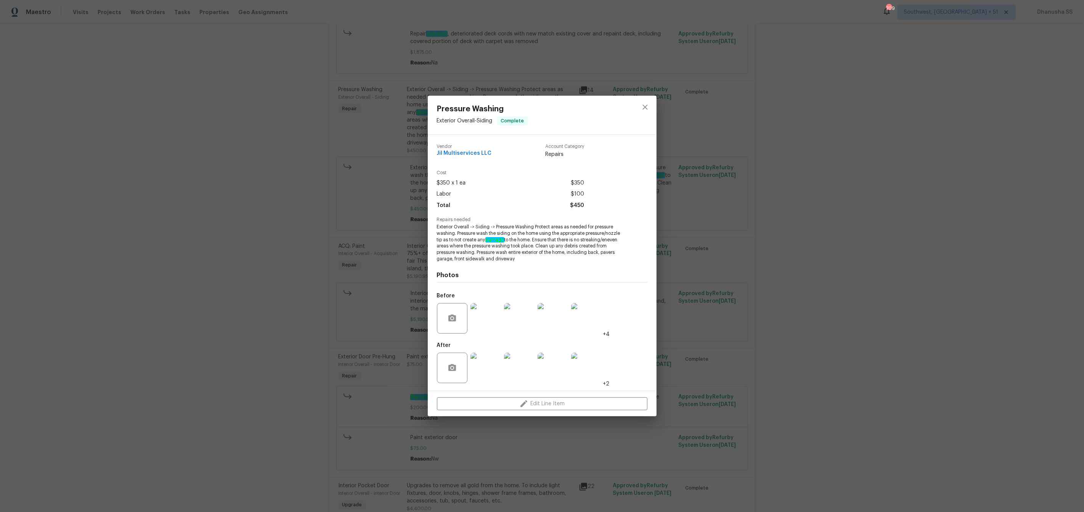
click at [494, 367] on img at bounding box center [485, 368] width 30 height 30
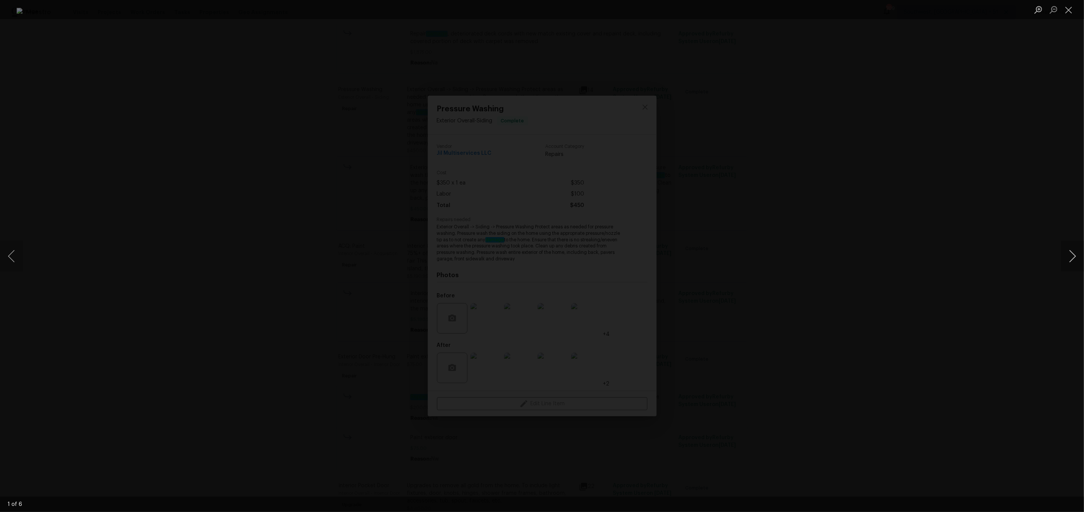
click at [1064, 259] on button "Next image" at bounding box center [1072, 256] width 23 height 30
click at [888, 174] on div "Lightbox" at bounding box center [542, 256] width 1084 height 512
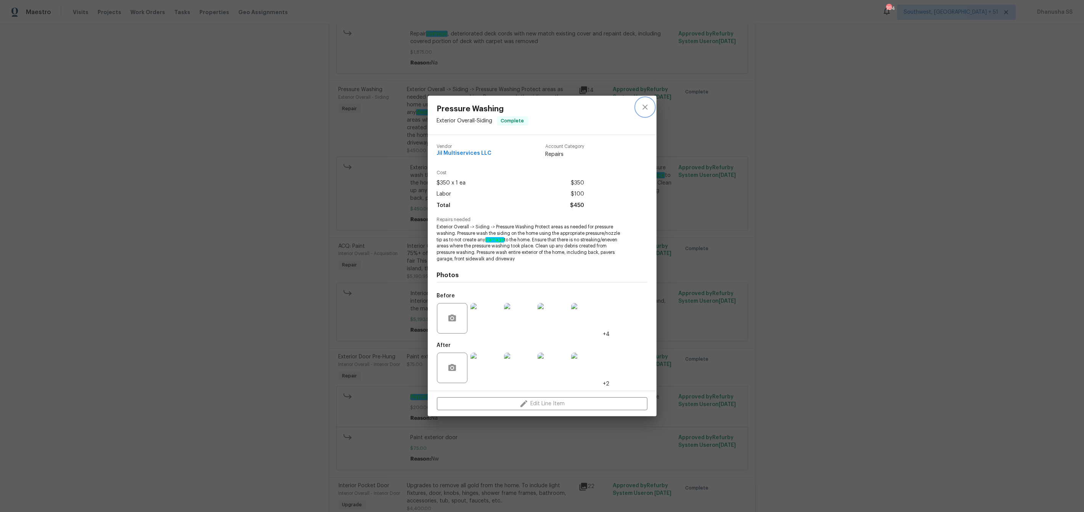
click at [647, 113] on button "close" at bounding box center [645, 107] width 18 height 18
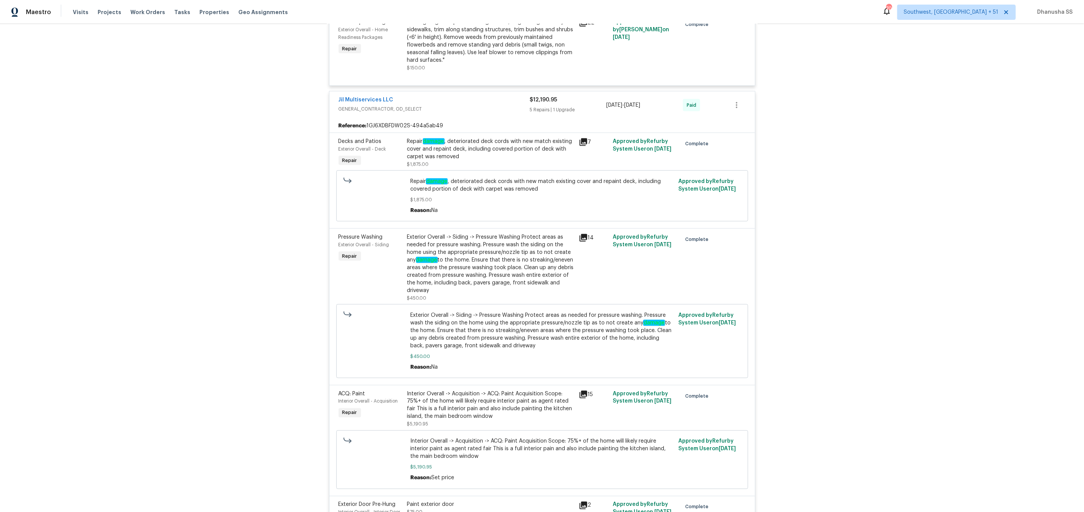
scroll to position [1243, 0]
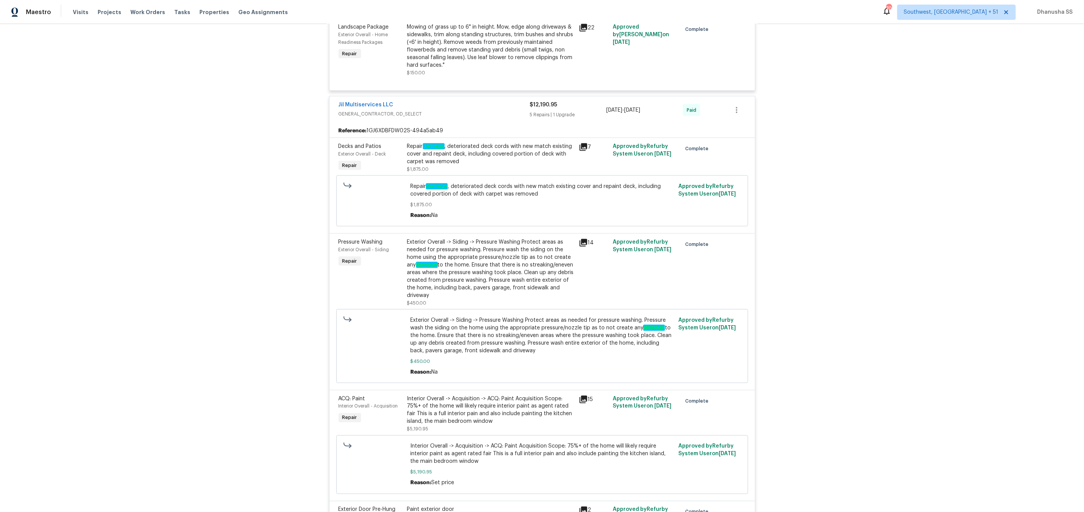
click at [454, 165] on div "Repair damage , deteriorated deck cords with new match existing cover and repai…" at bounding box center [490, 154] width 167 height 23
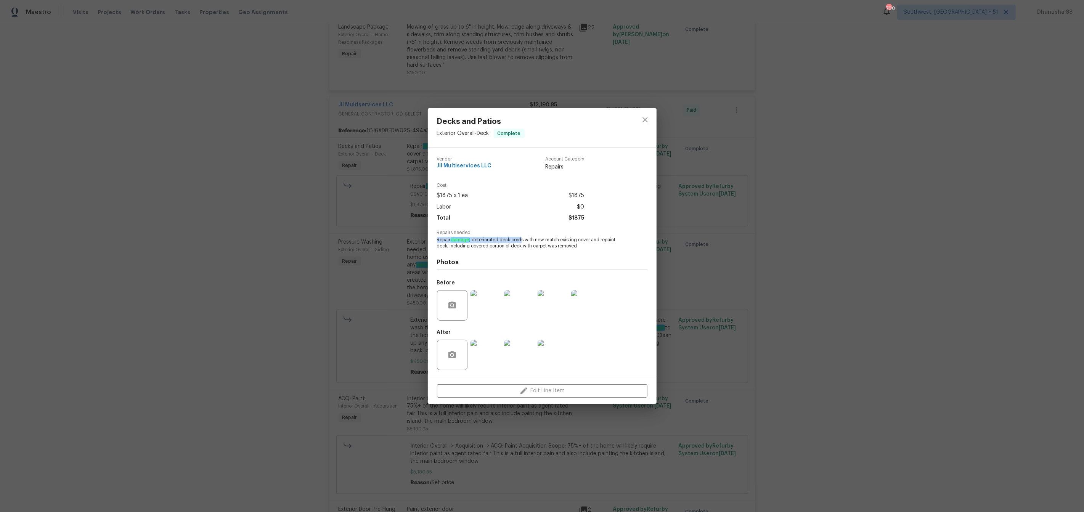
drag, startPoint x: 436, startPoint y: 240, endPoint x: 521, endPoint y: 239, distance: 85.0
click at [521, 239] on span "Repair damage , deteriorated deck cords with new match existing cover and repai…" at bounding box center [531, 243] width 189 height 13
copy span "Repair damage , deteriorated deck cord"
click at [642, 120] on icon "close" at bounding box center [644, 119] width 9 height 9
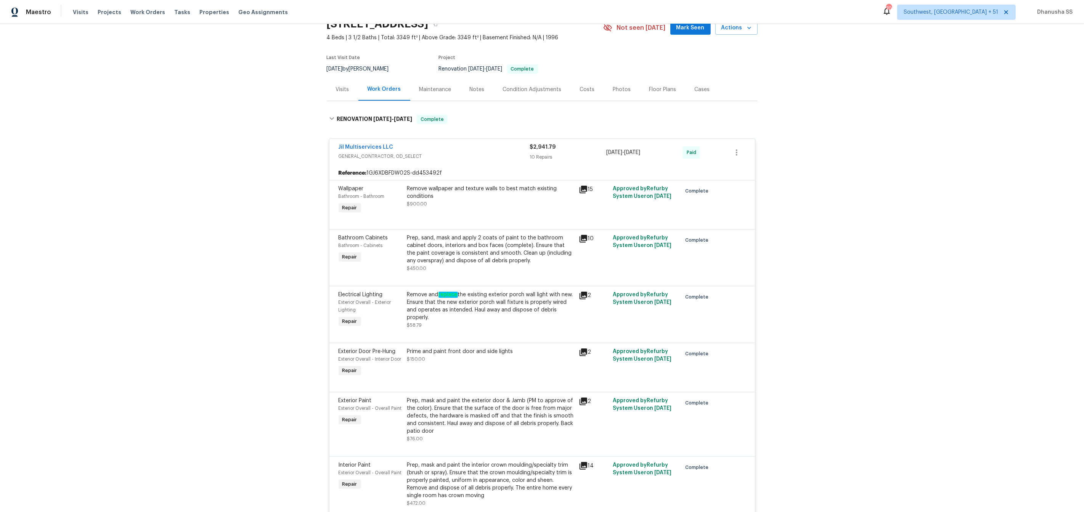
scroll to position [0, 0]
